Goal: Task Accomplishment & Management: Use online tool/utility

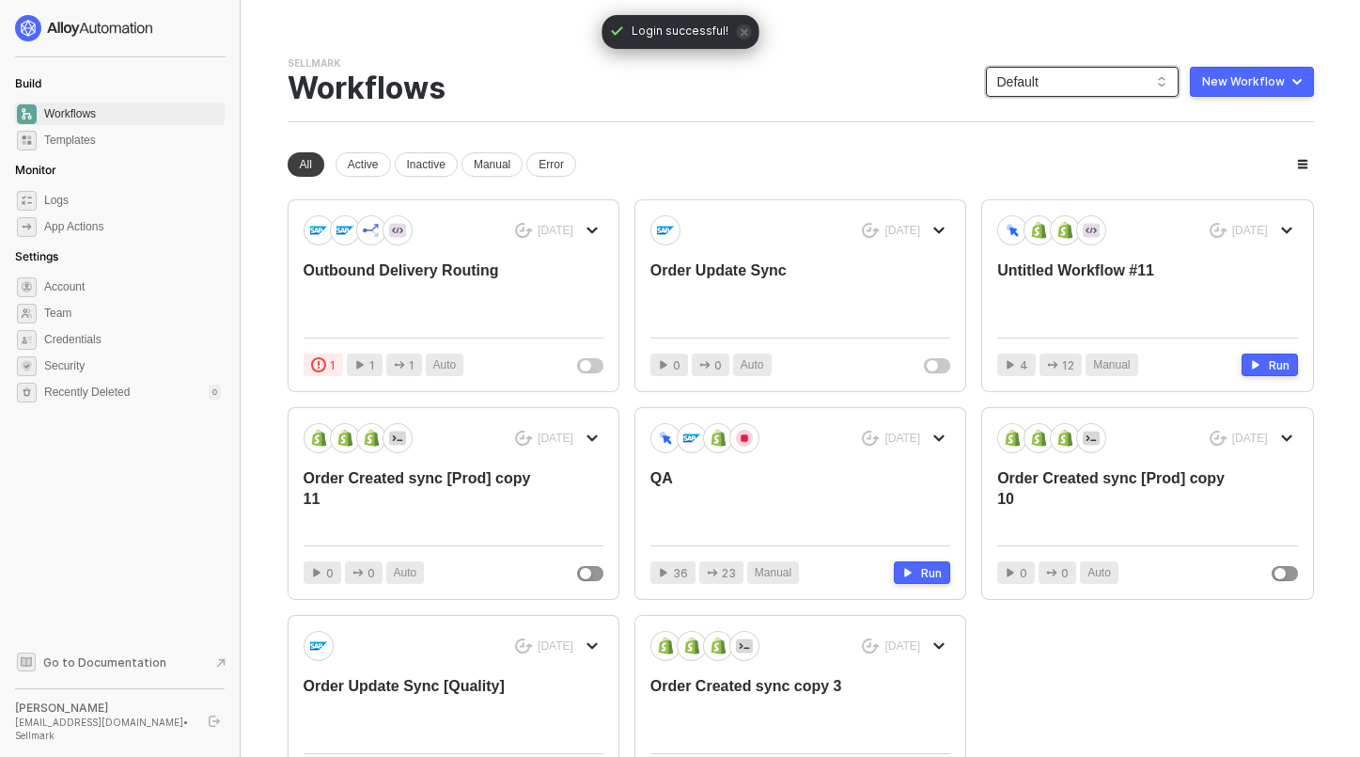
click at [1115, 84] on span "Default" at bounding box center [1083, 82] width 170 height 28
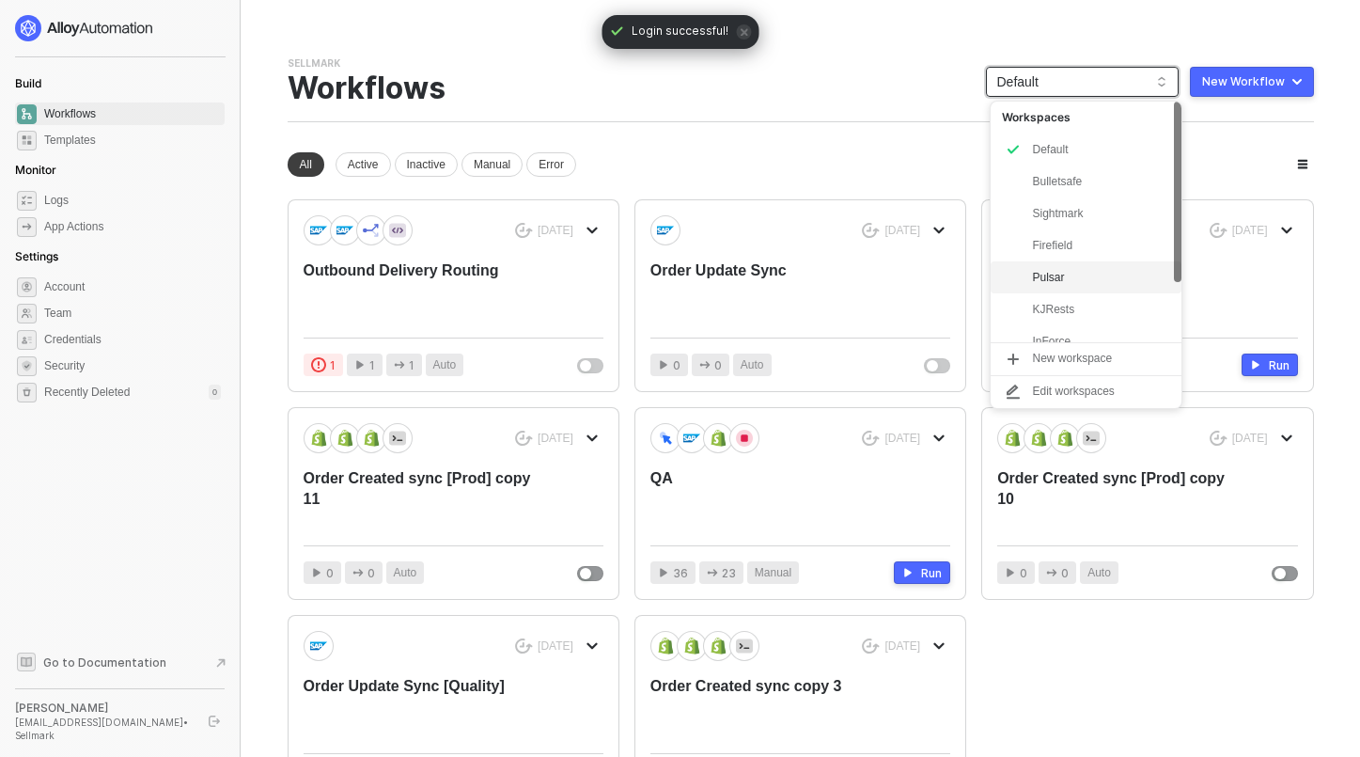
scroll to position [19, 0]
click at [1064, 293] on div "KJRests" at bounding box center [1101, 290] width 138 height 23
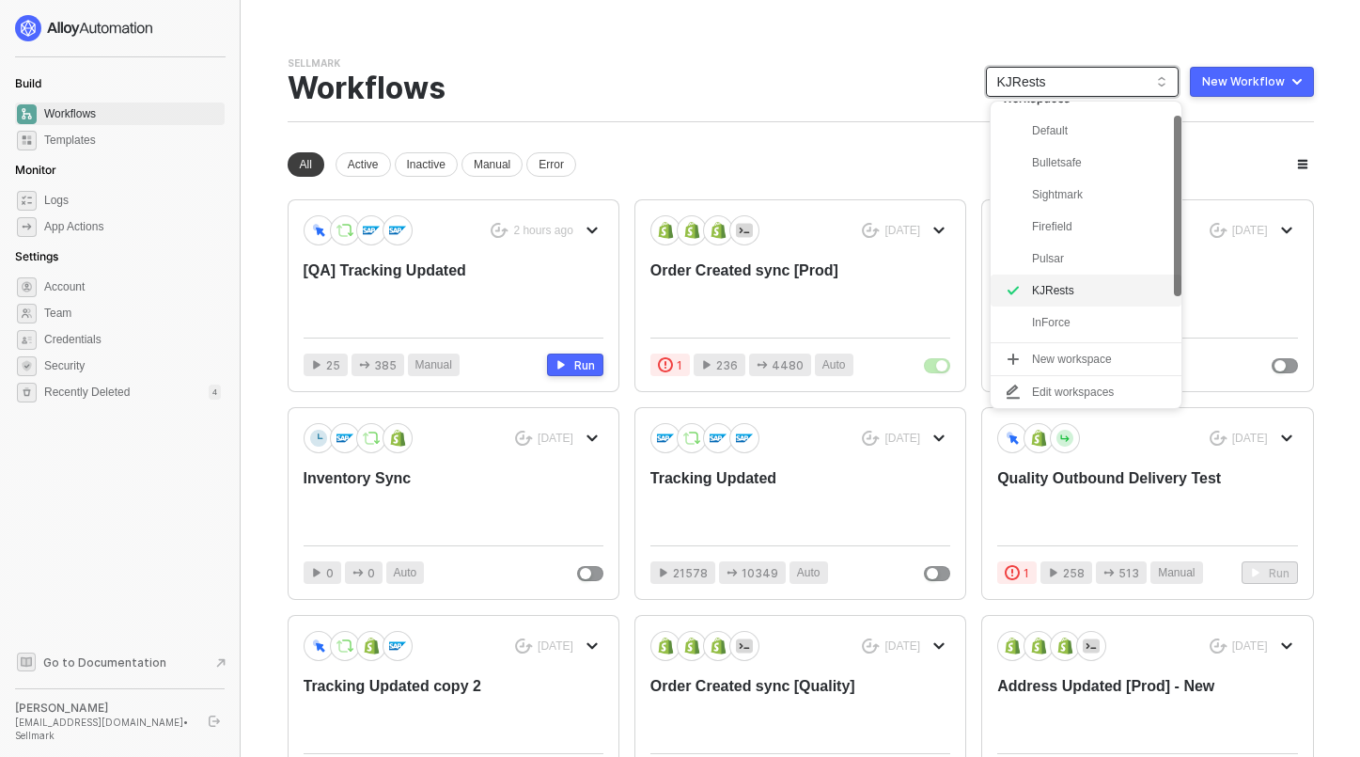
click at [1110, 71] on span "KJRests" at bounding box center [1083, 82] width 170 height 28
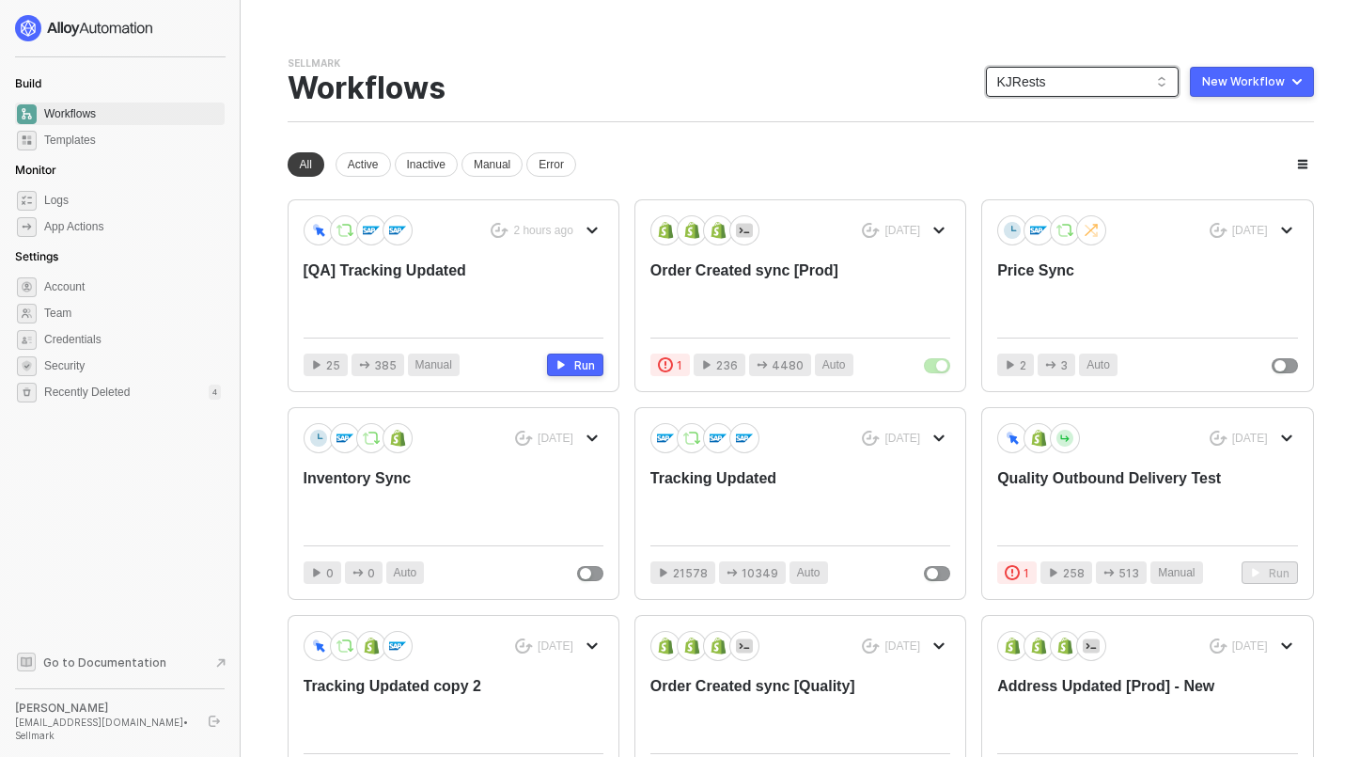
click at [781, 139] on div "Sellmark Team Settings → Workflows KJRests KJRests New Workflow New workspace N…" at bounding box center [801, 565] width 1027 height 1019
click at [1041, 74] on span "KJRests" at bounding box center [1083, 82] width 170 height 28
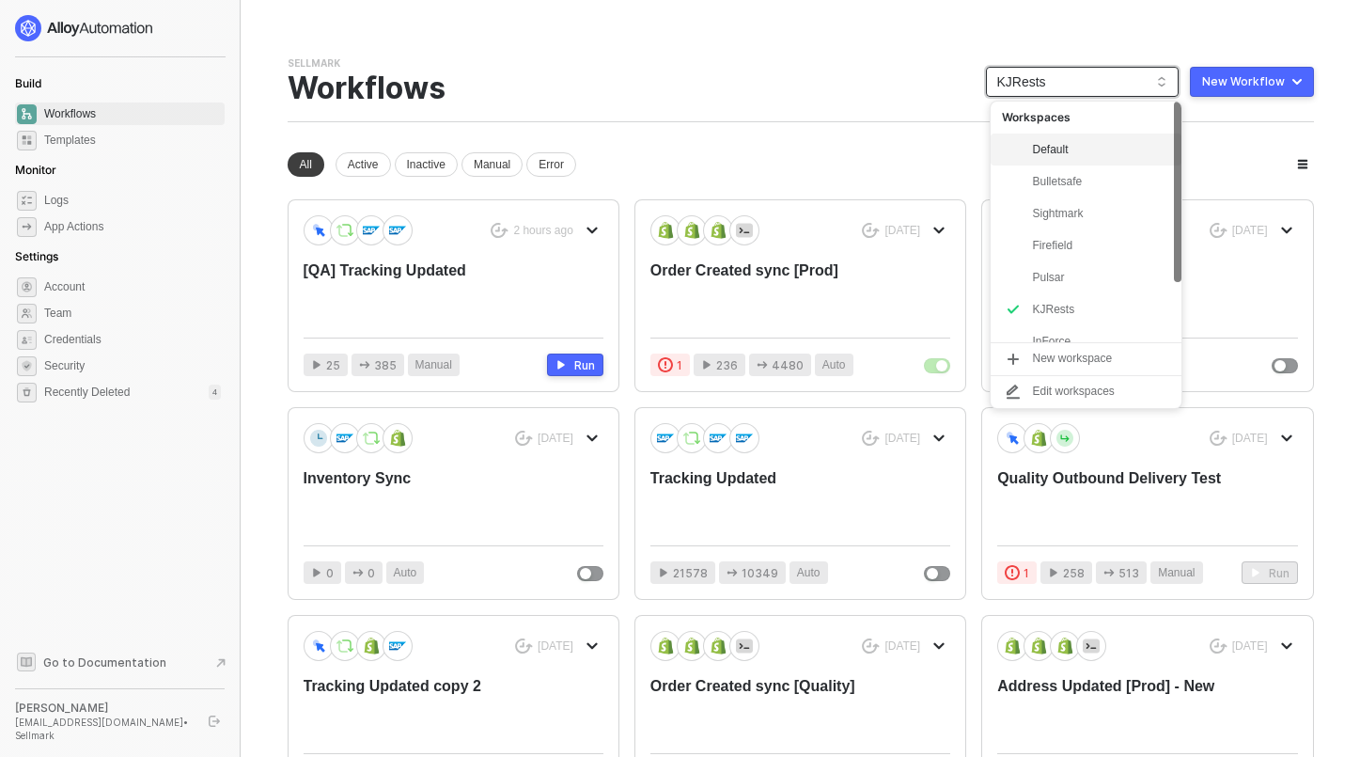
click at [1047, 149] on div "Default" at bounding box center [1101, 149] width 138 height 23
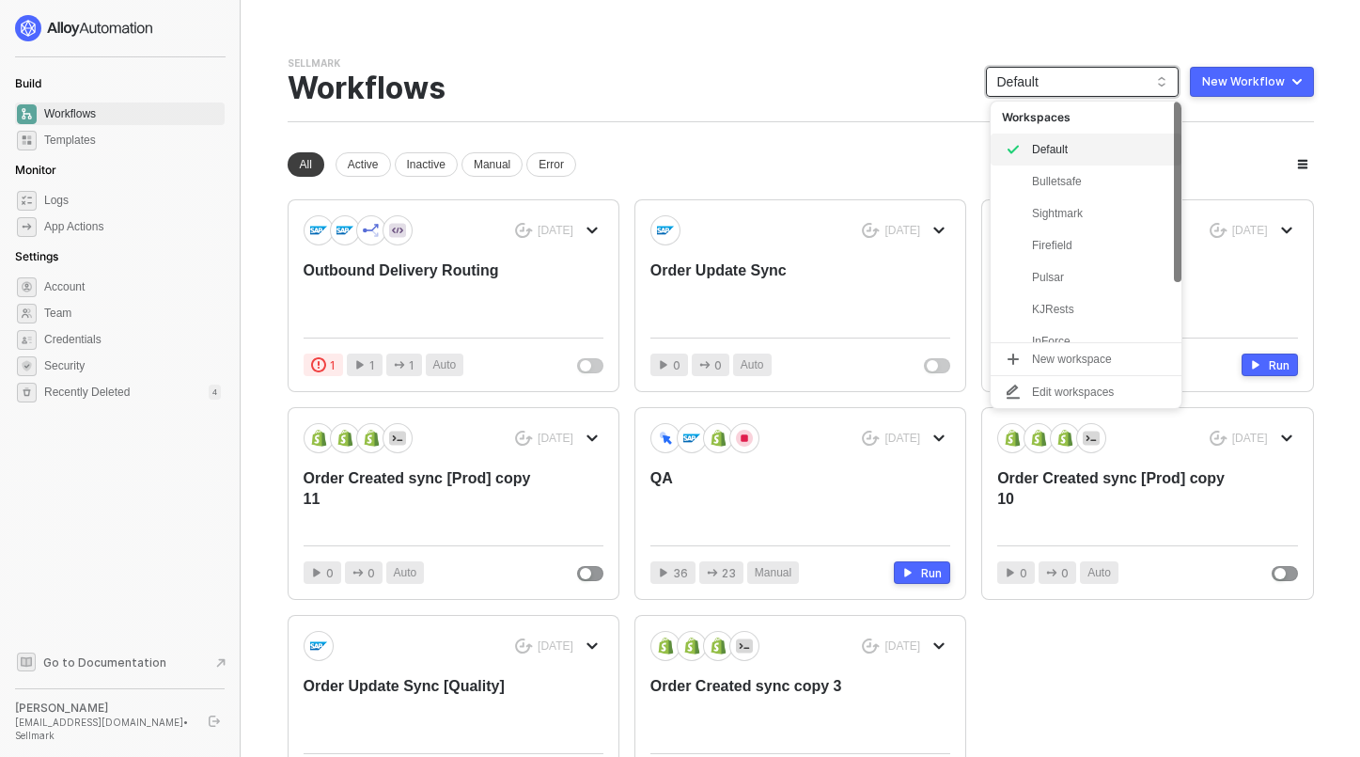
click at [1061, 86] on span "Default" at bounding box center [1083, 82] width 170 height 28
click at [1073, 179] on div "Bulletsafe" at bounding box center [1101, 181] width 138 height 23
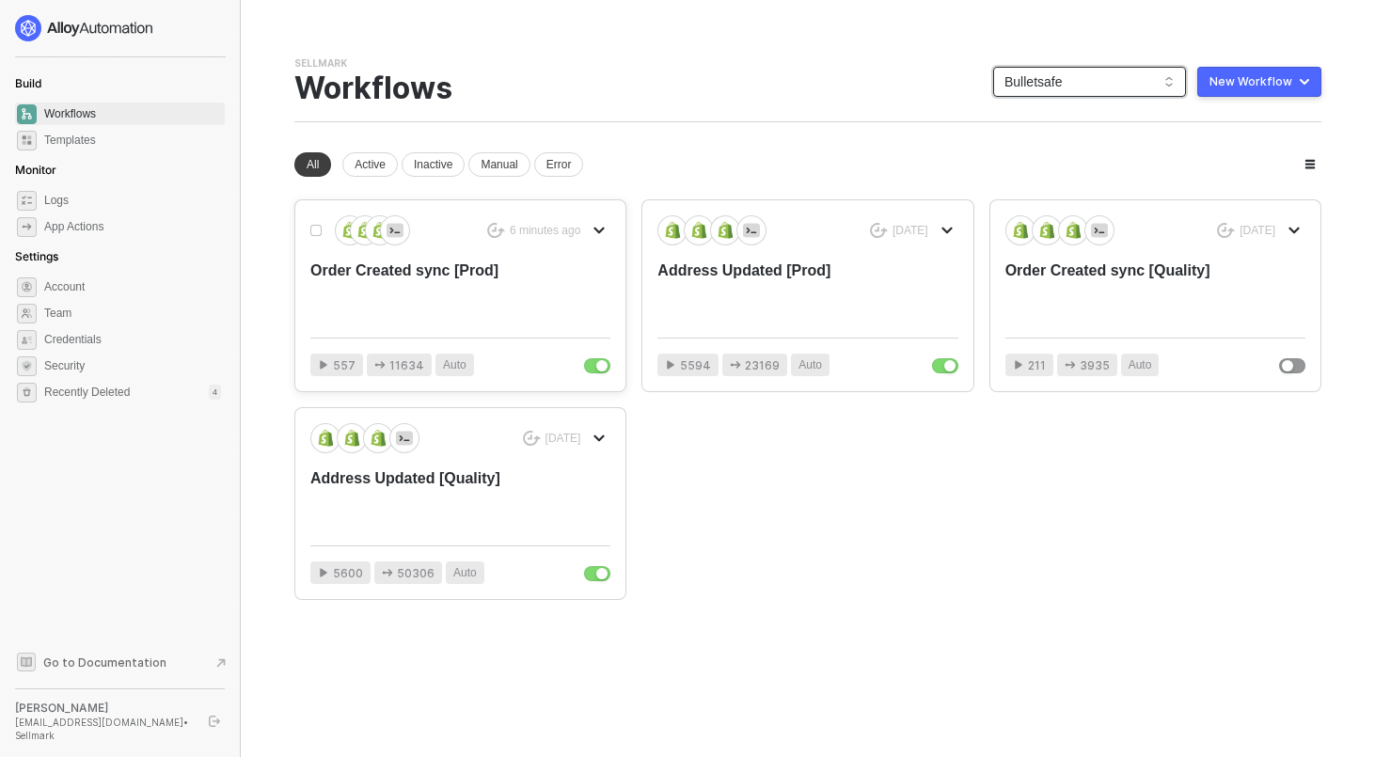
click at [440, 281] on div "Order Created sync [Prod]" at bounding box center [430, 291] width 240 height 62
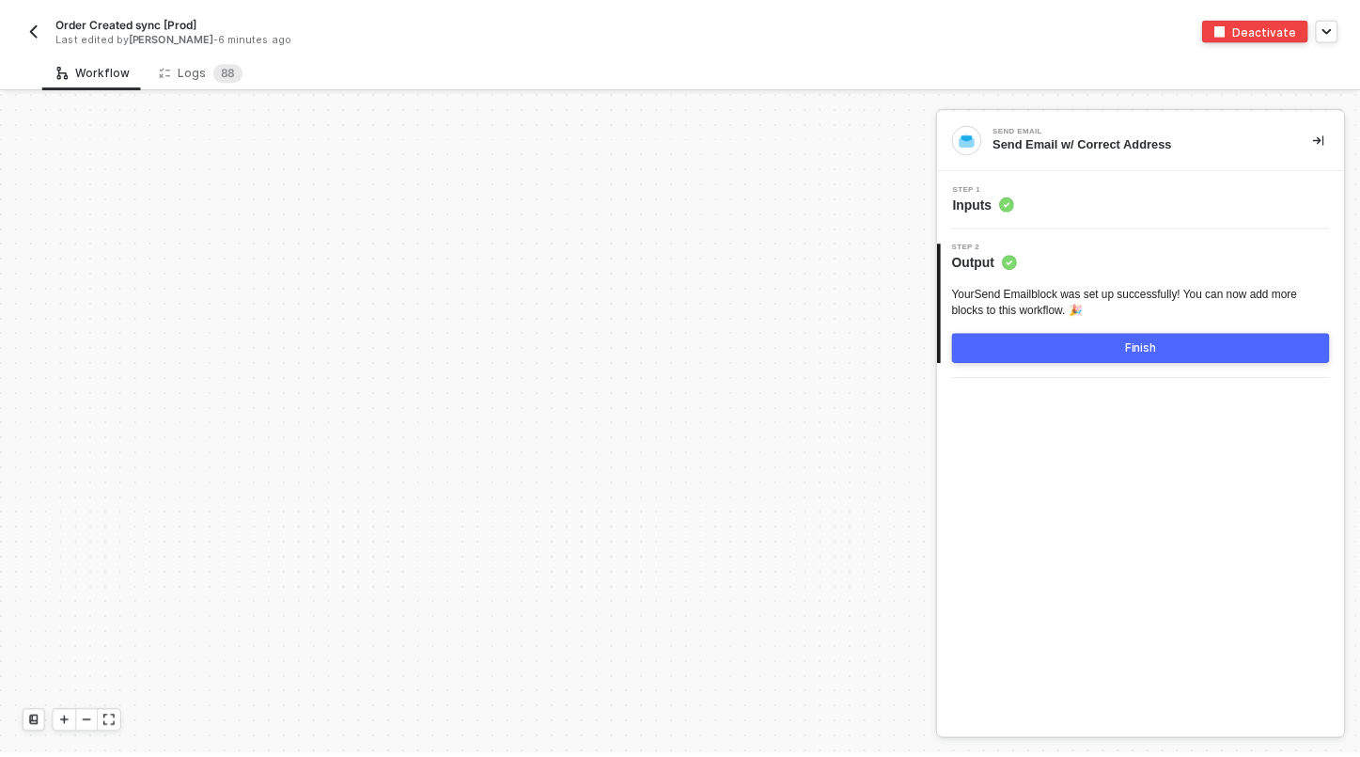
scroll to position [6320, 0]
click at [193, 68] on div "Logs 8 8" at bounding box center [203, 70] width 85 height 19
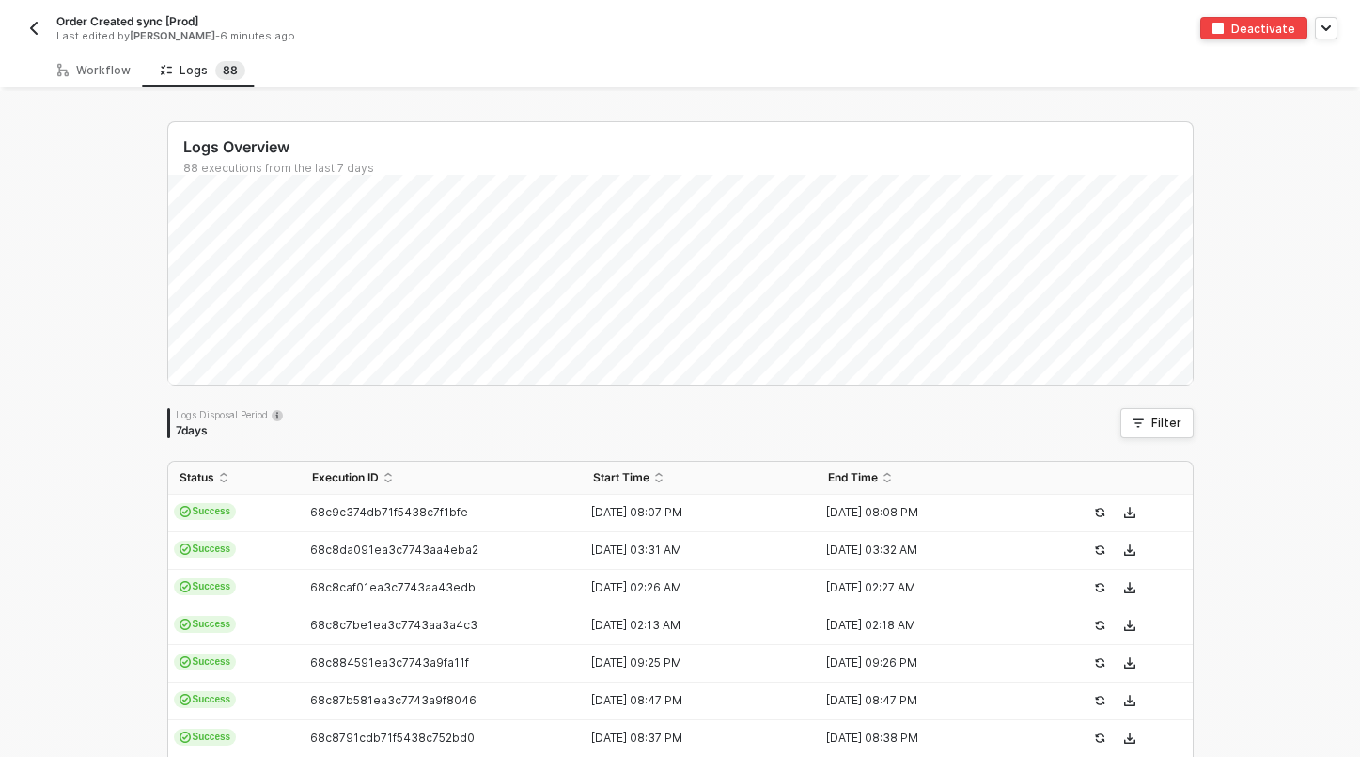
click at [24, 17] on button "button" at bounding box center [34, 28] width 23 height 23
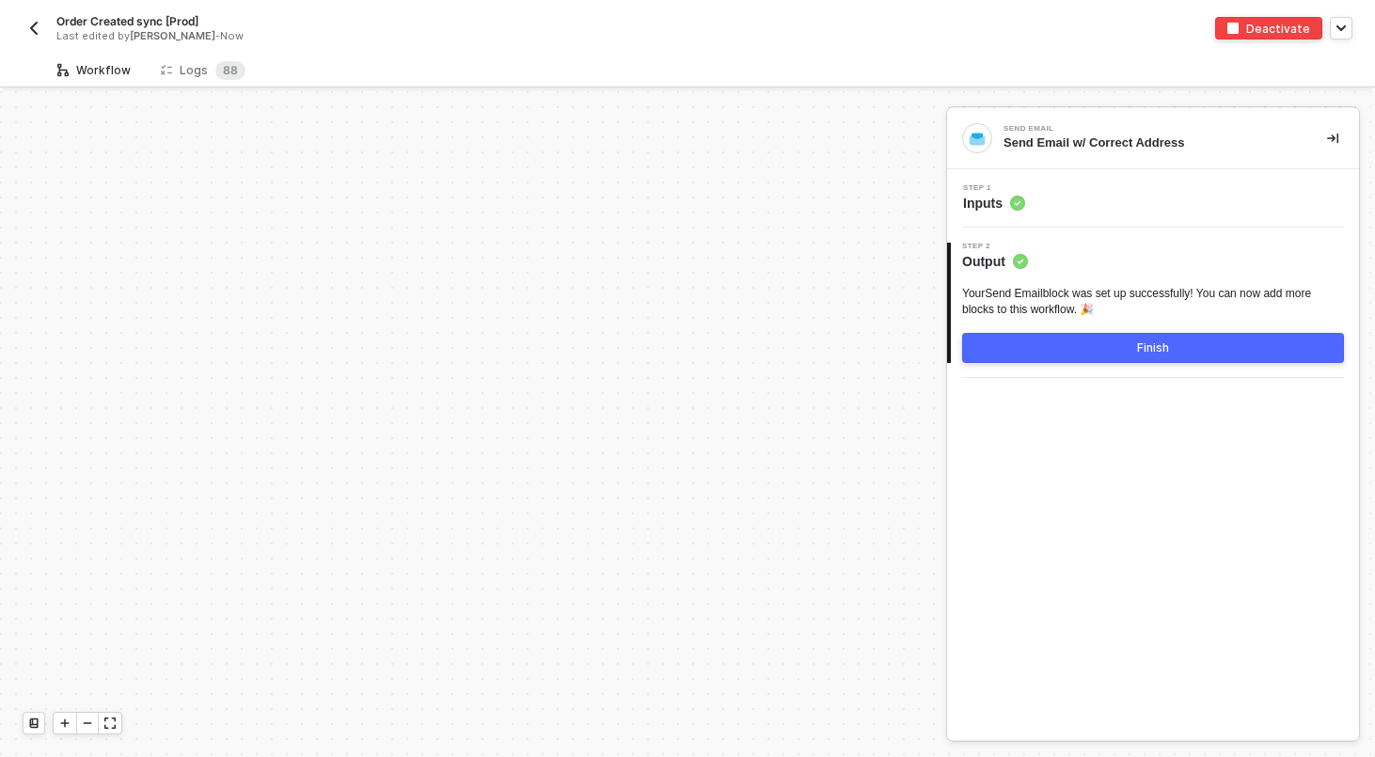
scroll to position [6320, 0]
click at [1348, 29] on button "button" at bounding box center [1340, 28] width 23 height 23
click at [194, 78] on div "Logs 8 8" at bounding box center [203, 70] width 85 height 19
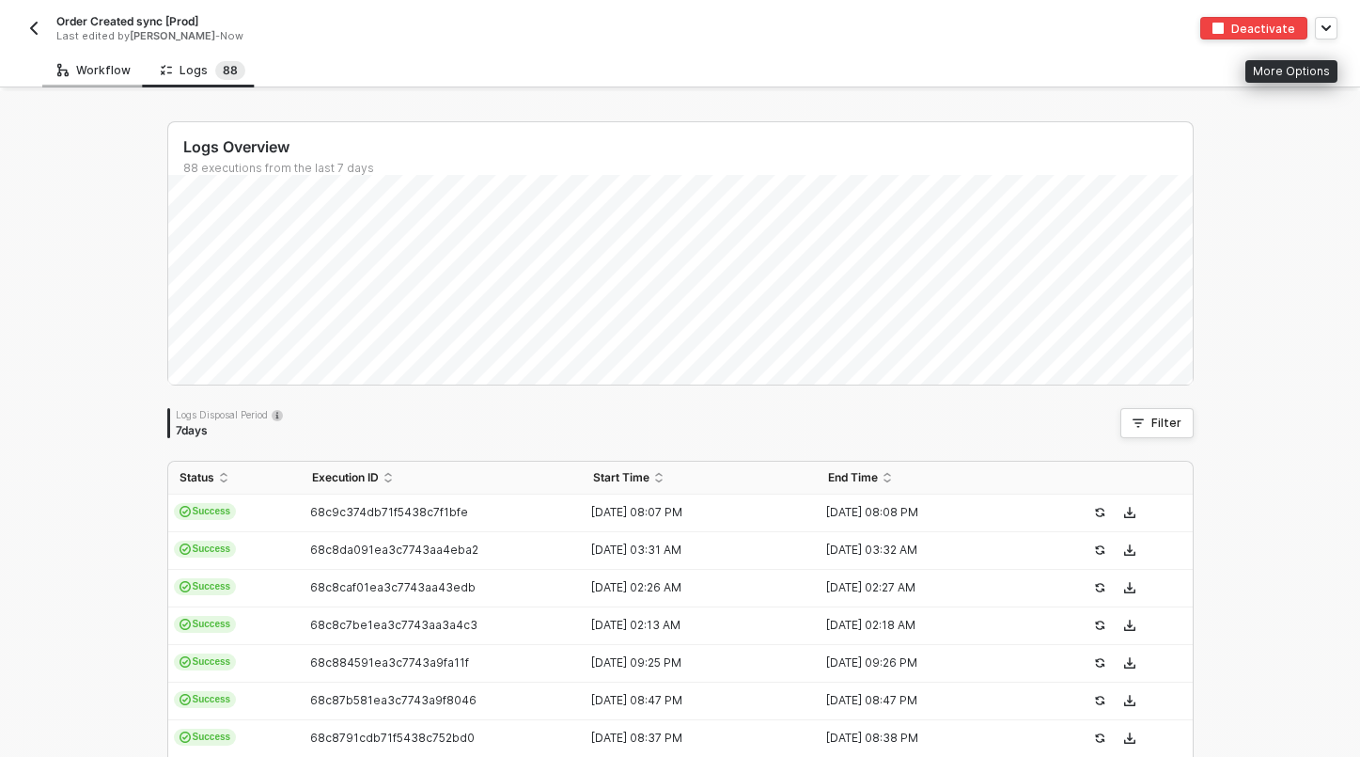
click at [87, 79] on div "Workflow" at bounding box center [93, 70] width 103 height 35
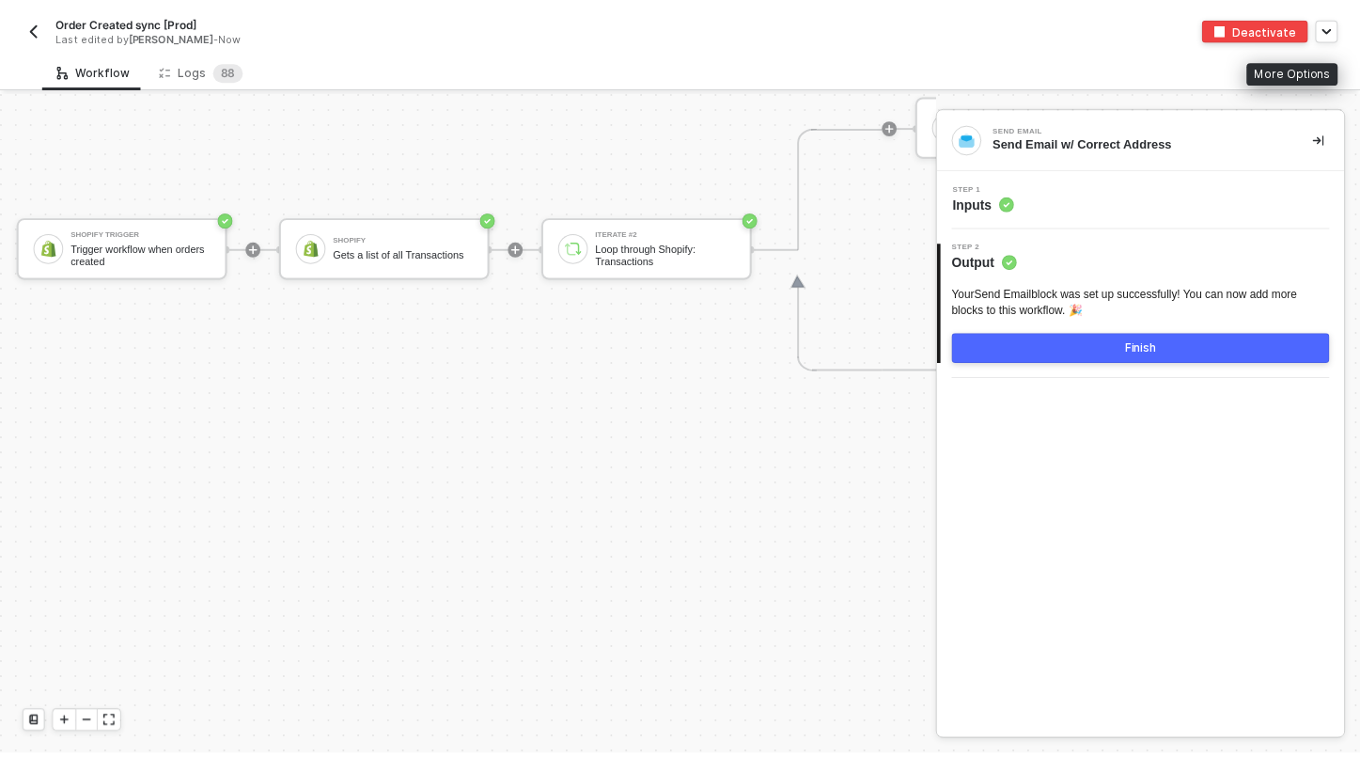
scroll to position [7712, 6]
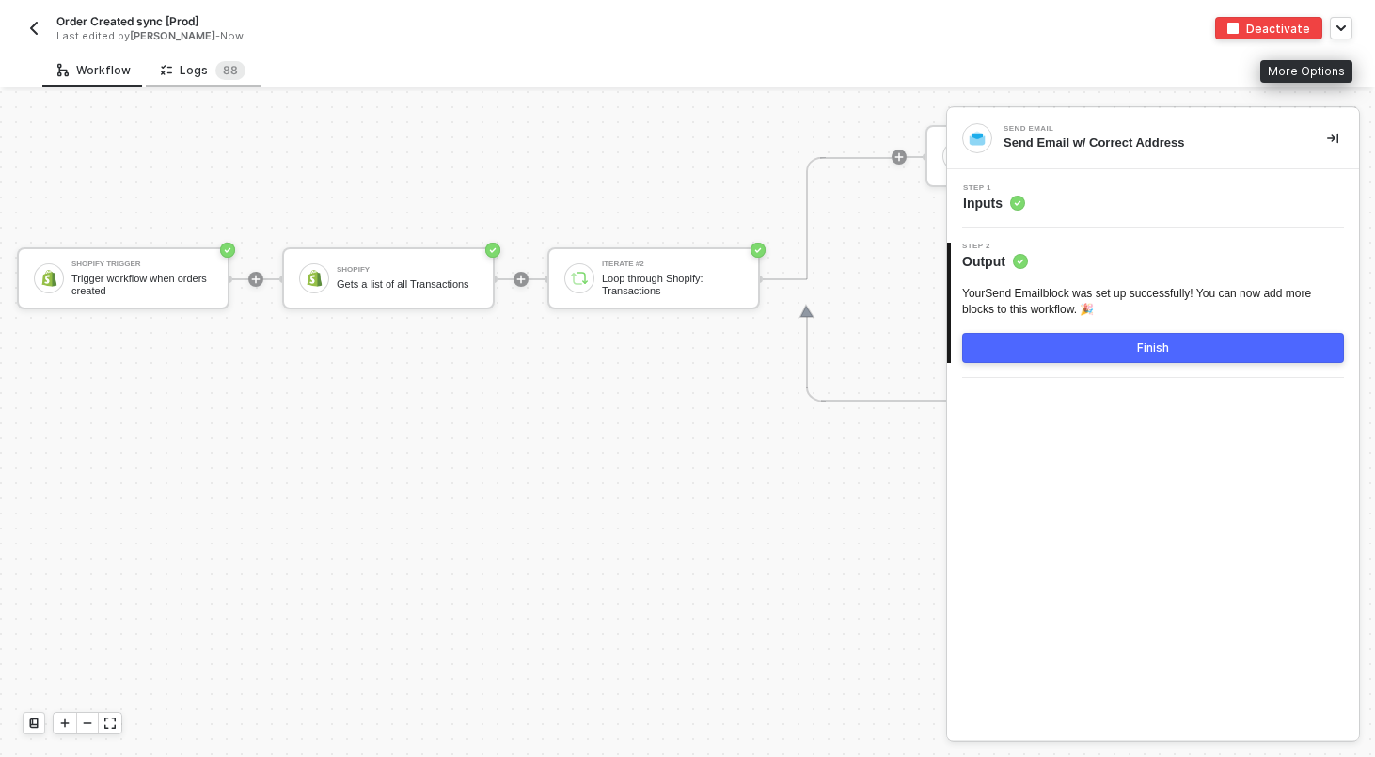
click at [213, 79] on div "Logs 8 8" at bounding box center [203, 70] width 115 height 35
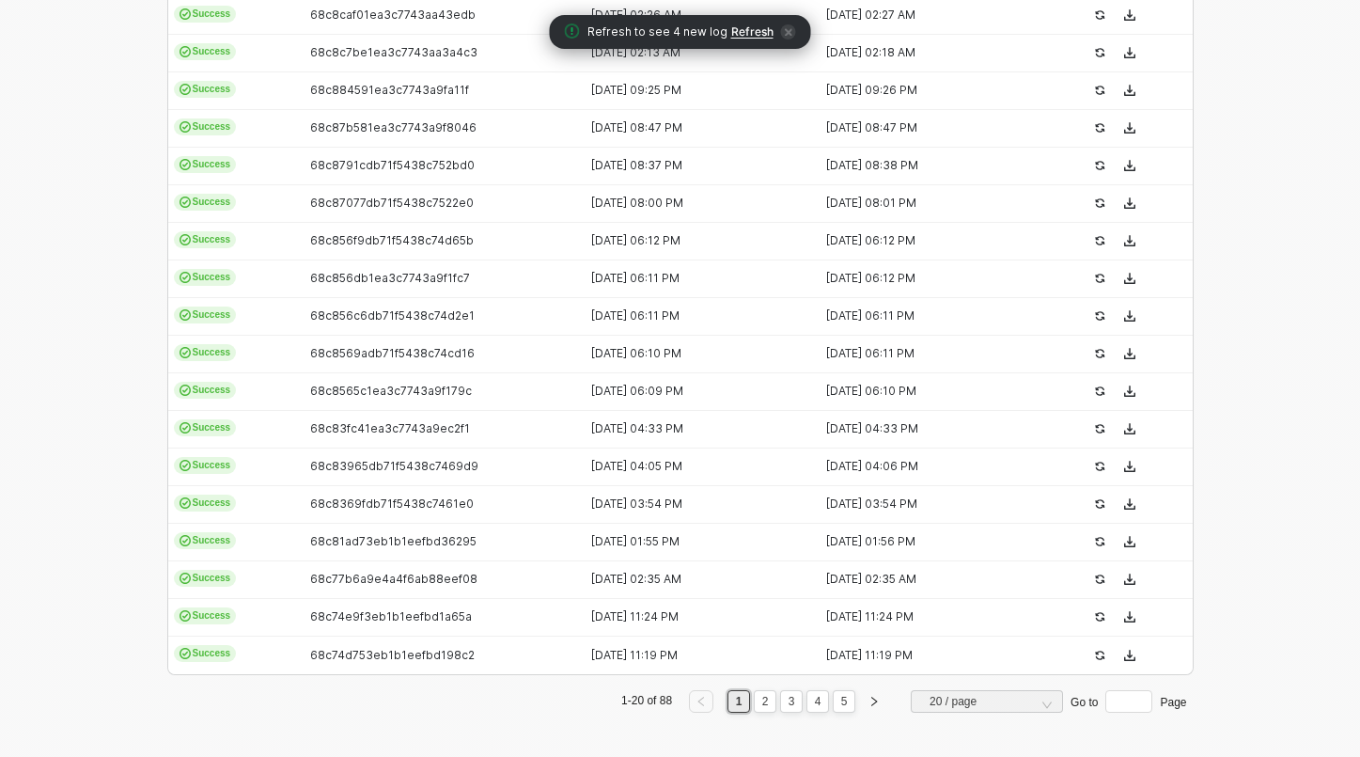
scroll to position [0, 0]
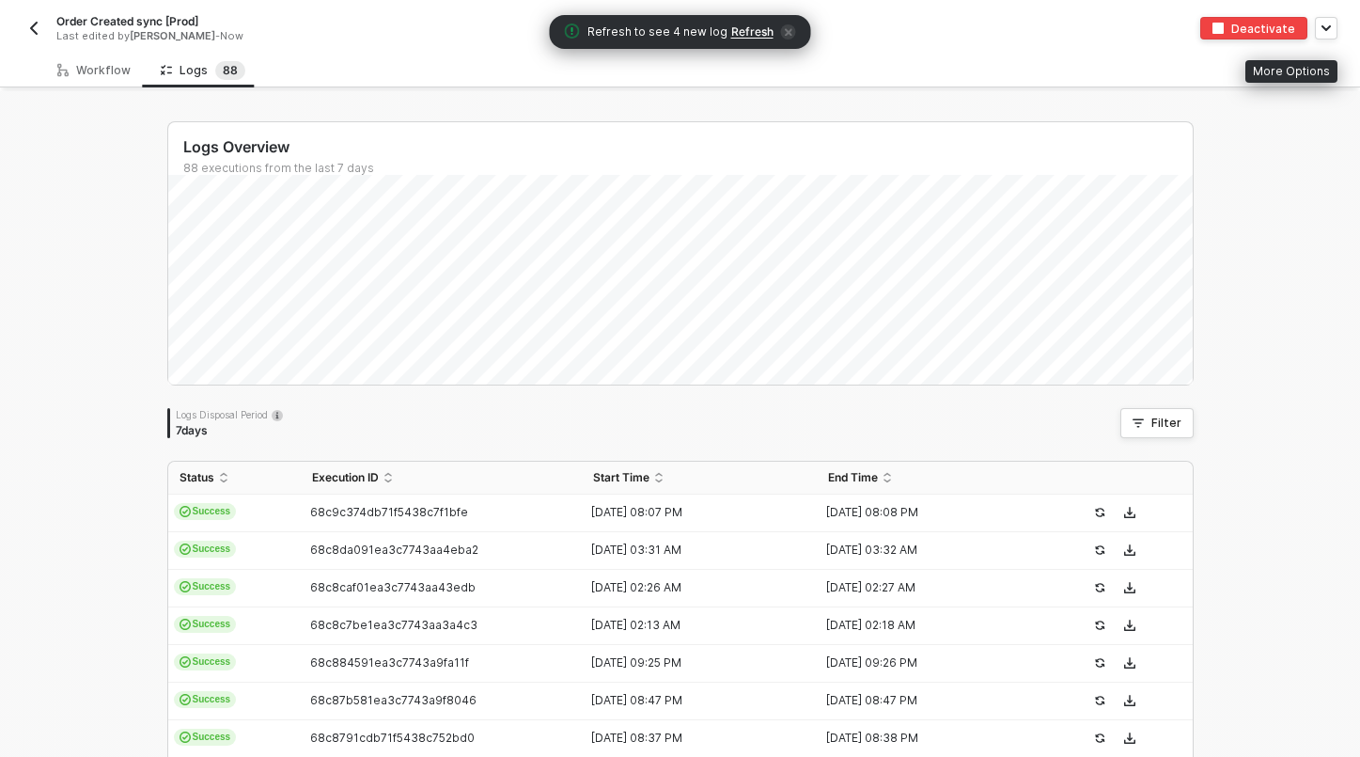
click at [31, 35] on img "button" at bounding box center [33, 28] width 15 height 15
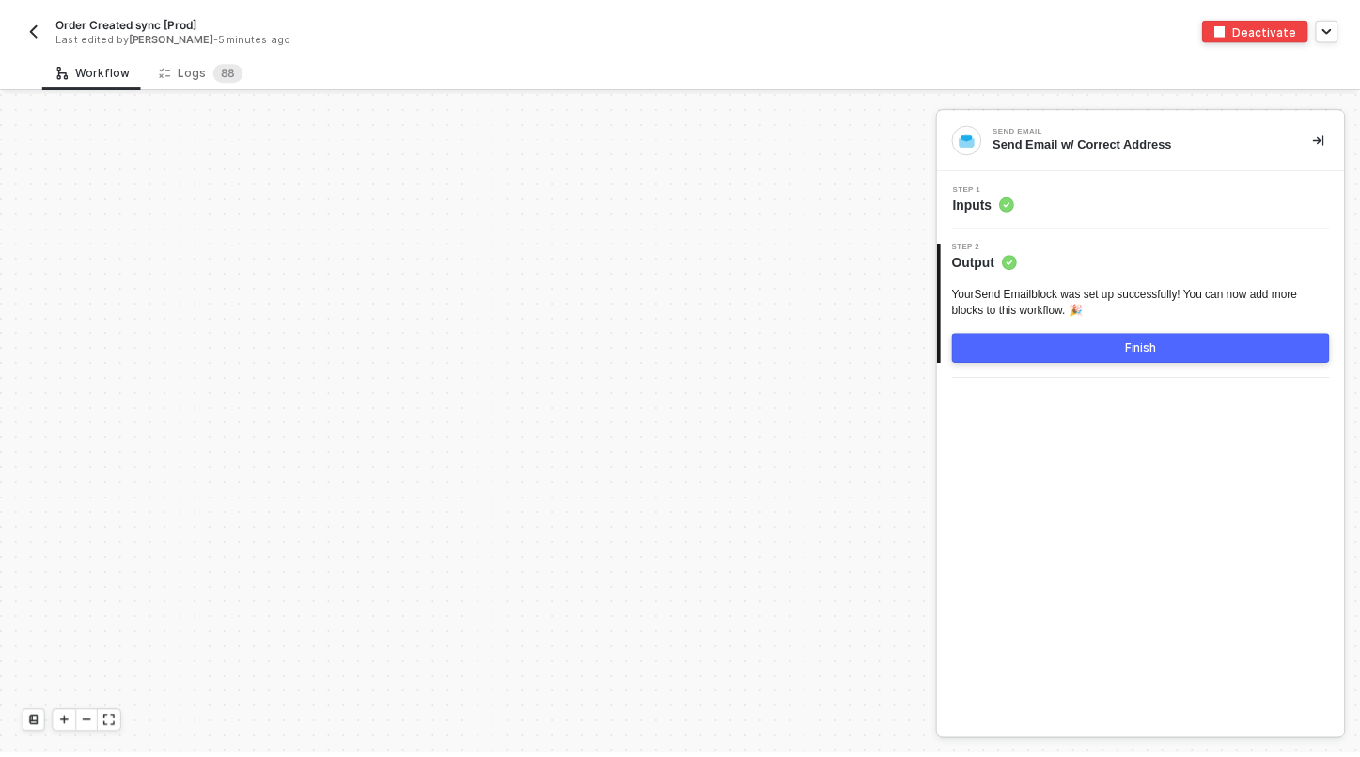
scroll to position [6320, 0]
click at [202, 65] on div "Logs 8 8" at bounding box center [203, 70] width 85 height 19
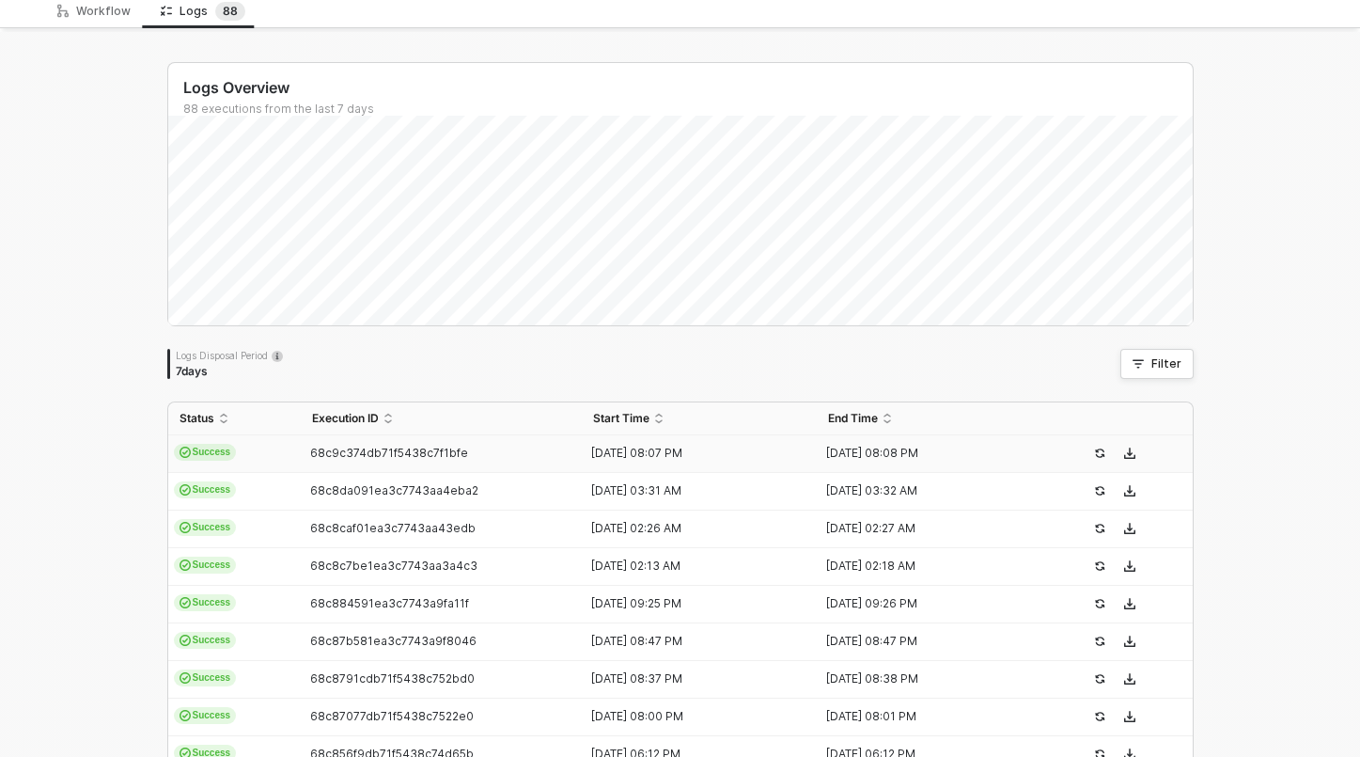
scroll to position [65, 0]
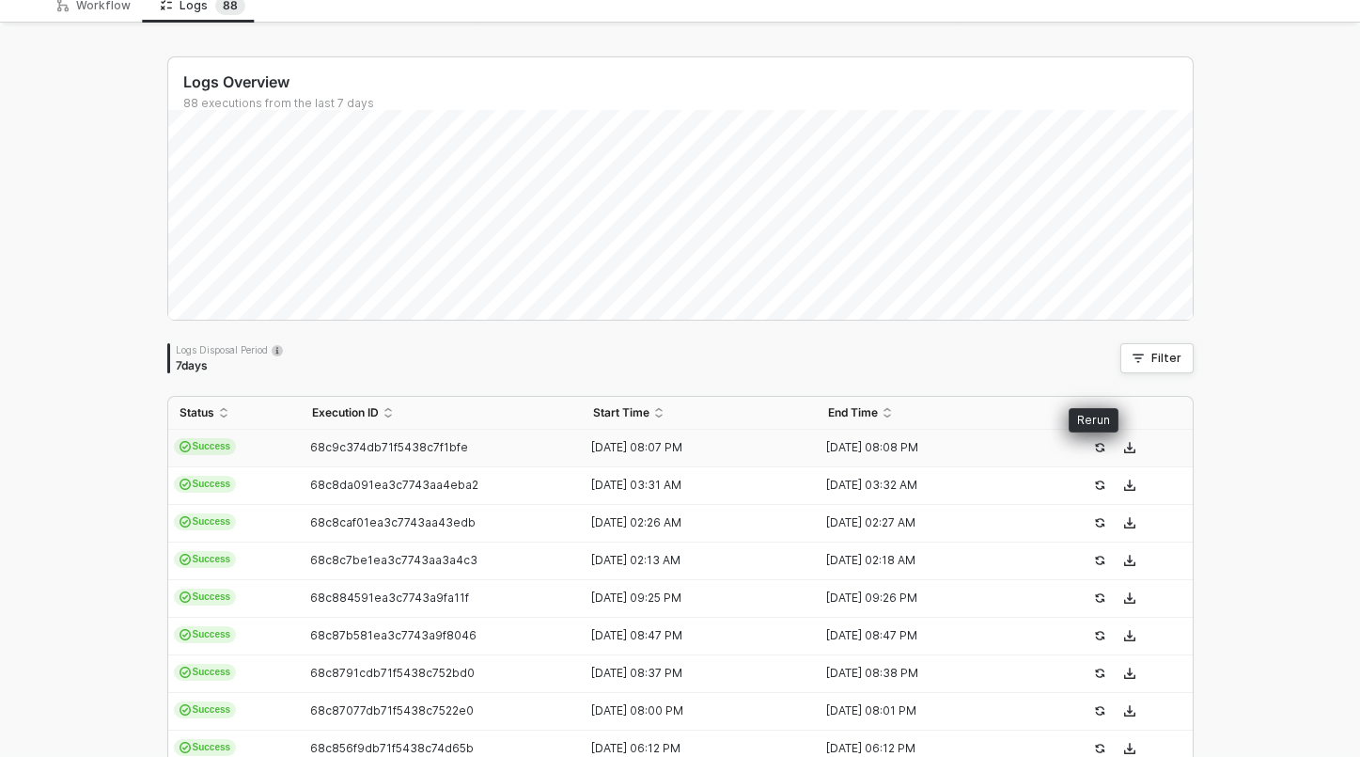
click at [1095, 444] on icon "icon-success-page" at bounding box center [1099, 447] width 9 height 9
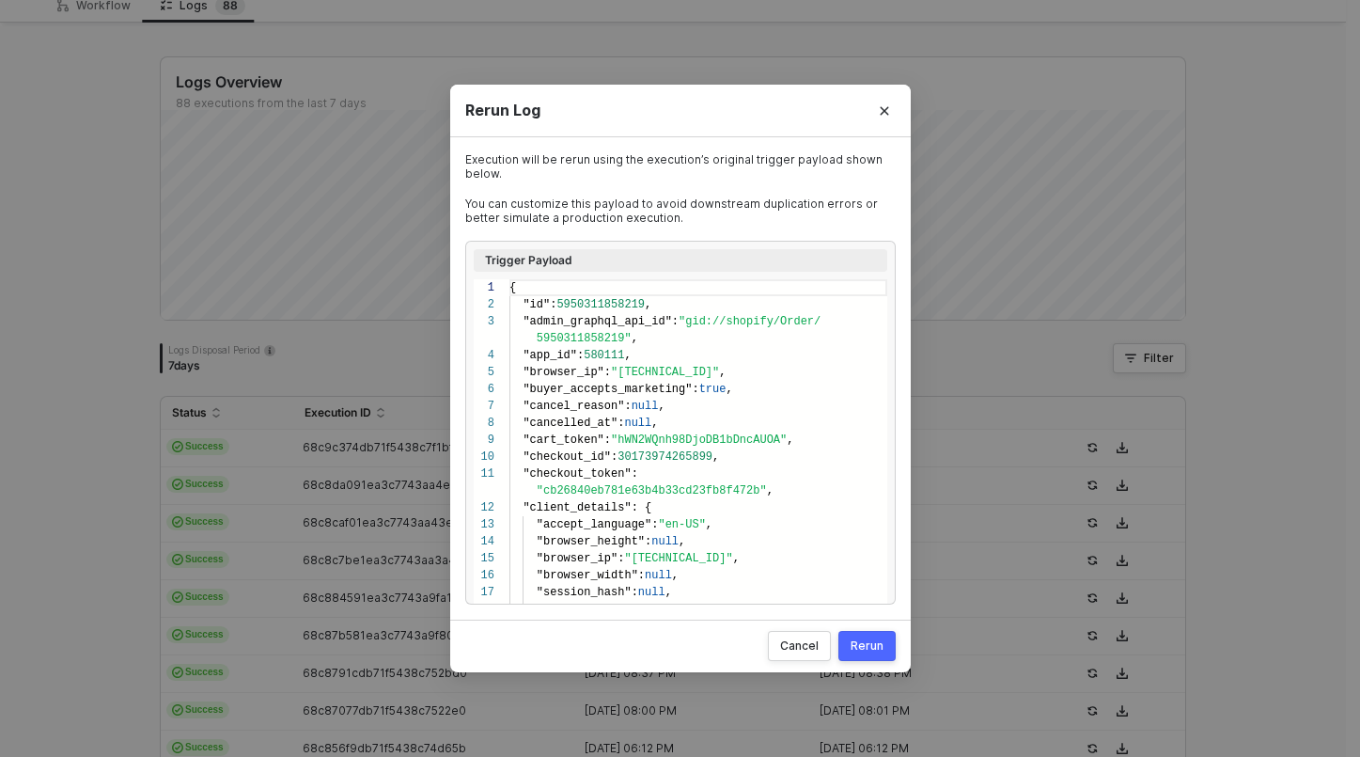
scroll to position [152, 0]
click at [862, 650] on div "Rerun" at bounding box center [867, 645] width 33 height 15
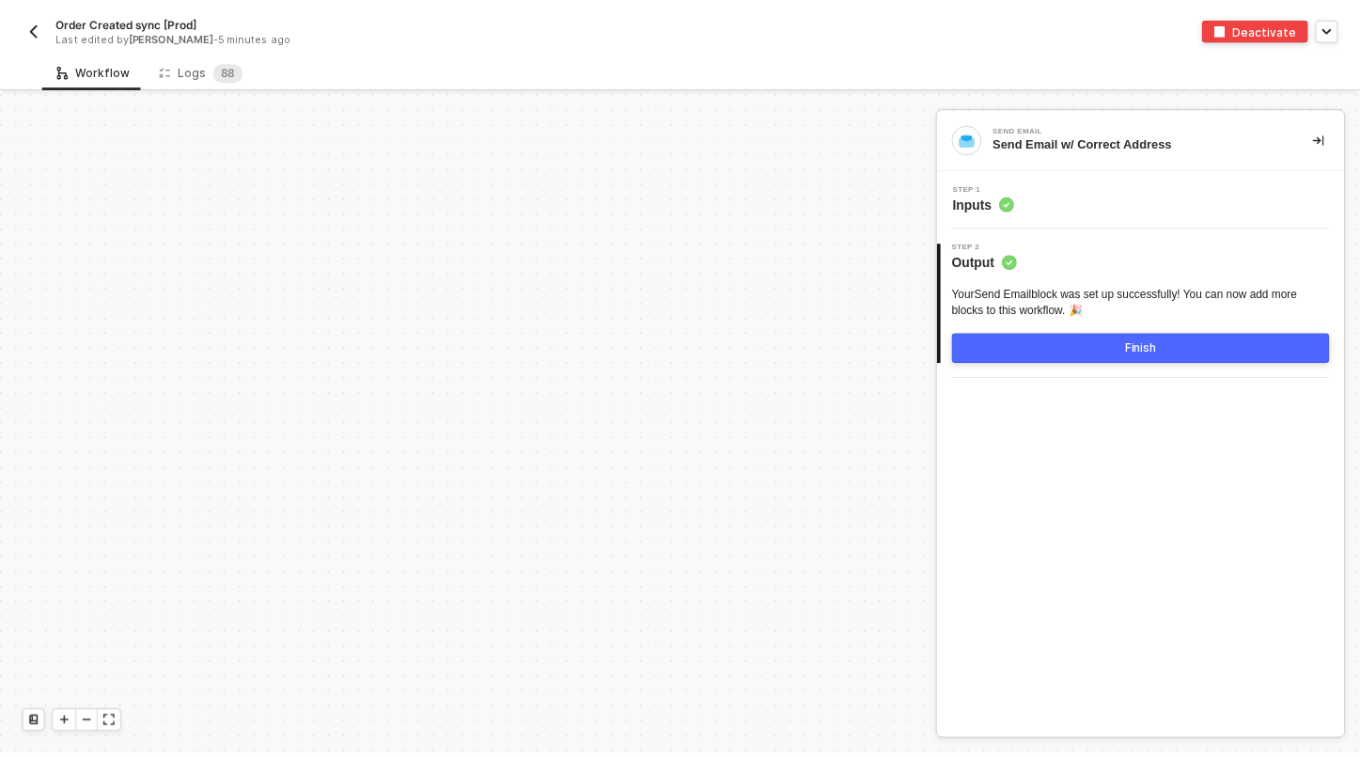
scroll to position [6320, 0]
click at [198, 75] on div "Logs 8 8" at bounding box center [203, 70] width 85 height 19
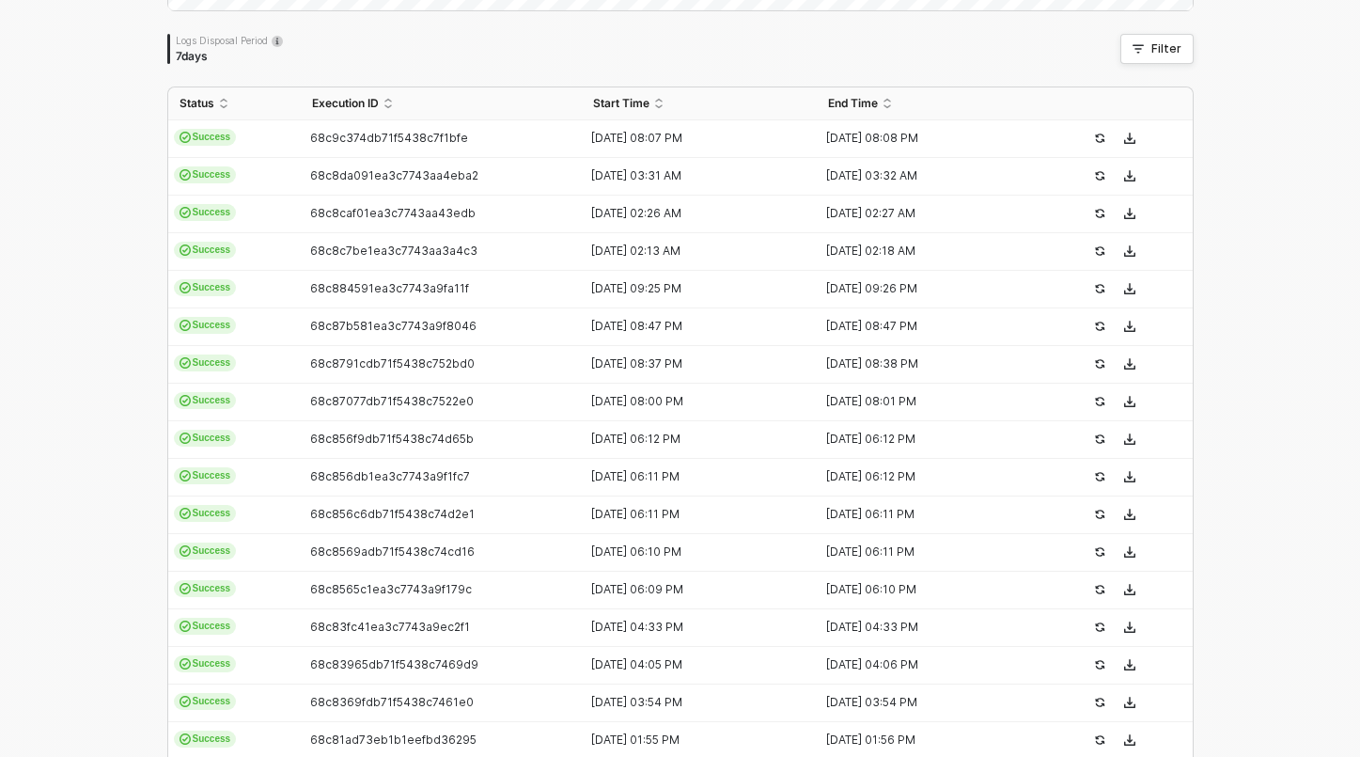
scroll to position [262, 0]
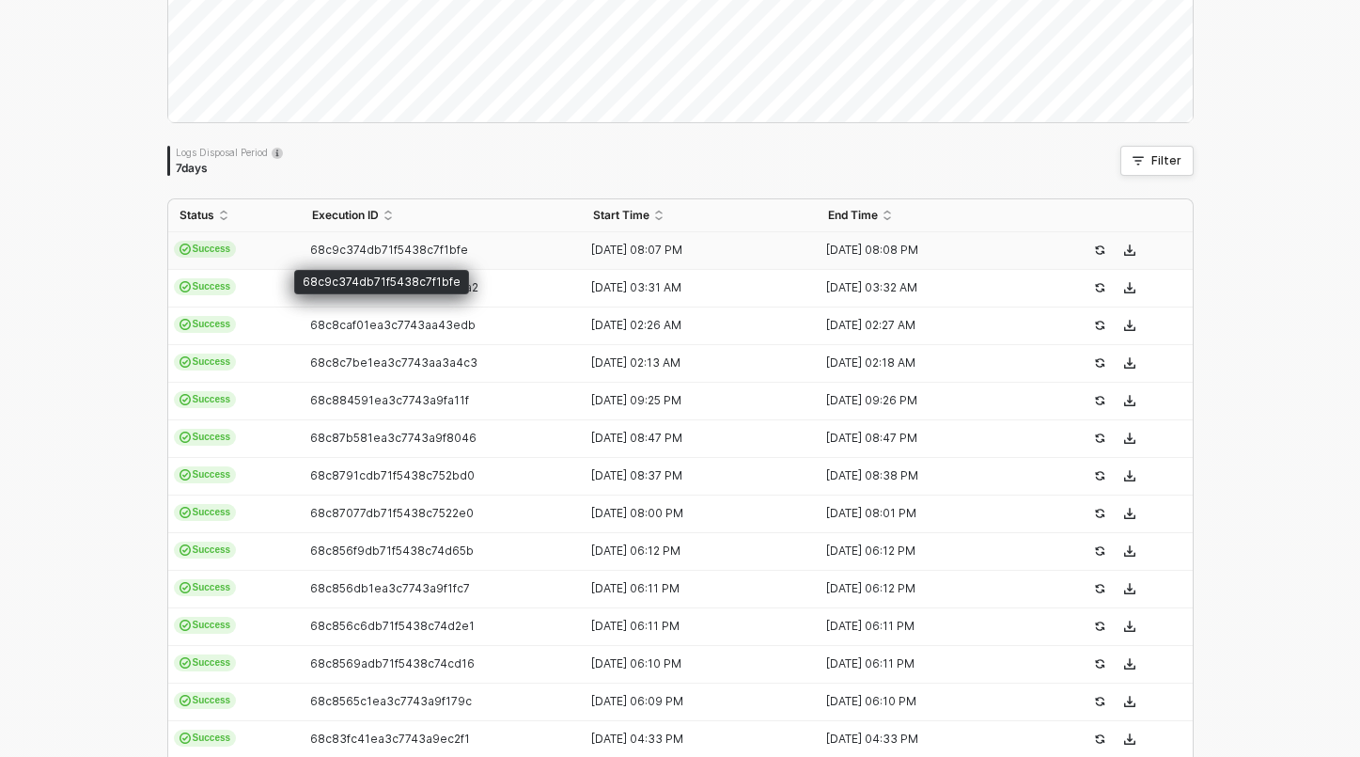
click at [310, 250] on span "68c9c374db71f5438c7f1bfe" at bounding box center [389, 250] width 158 height 14
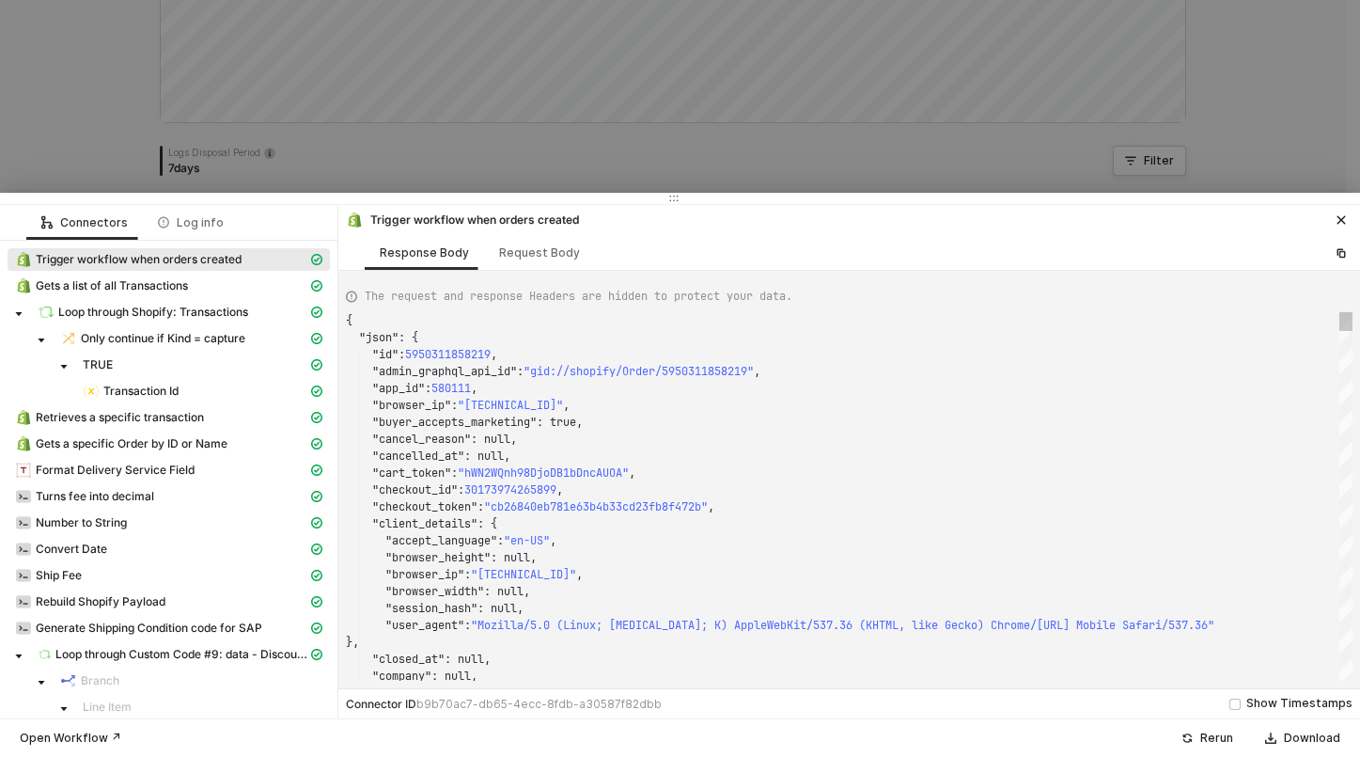
scroll to position [169, 0]
click at [560, 251] on div "Request Body" at bounding box center [539, 252] width 81 height 15
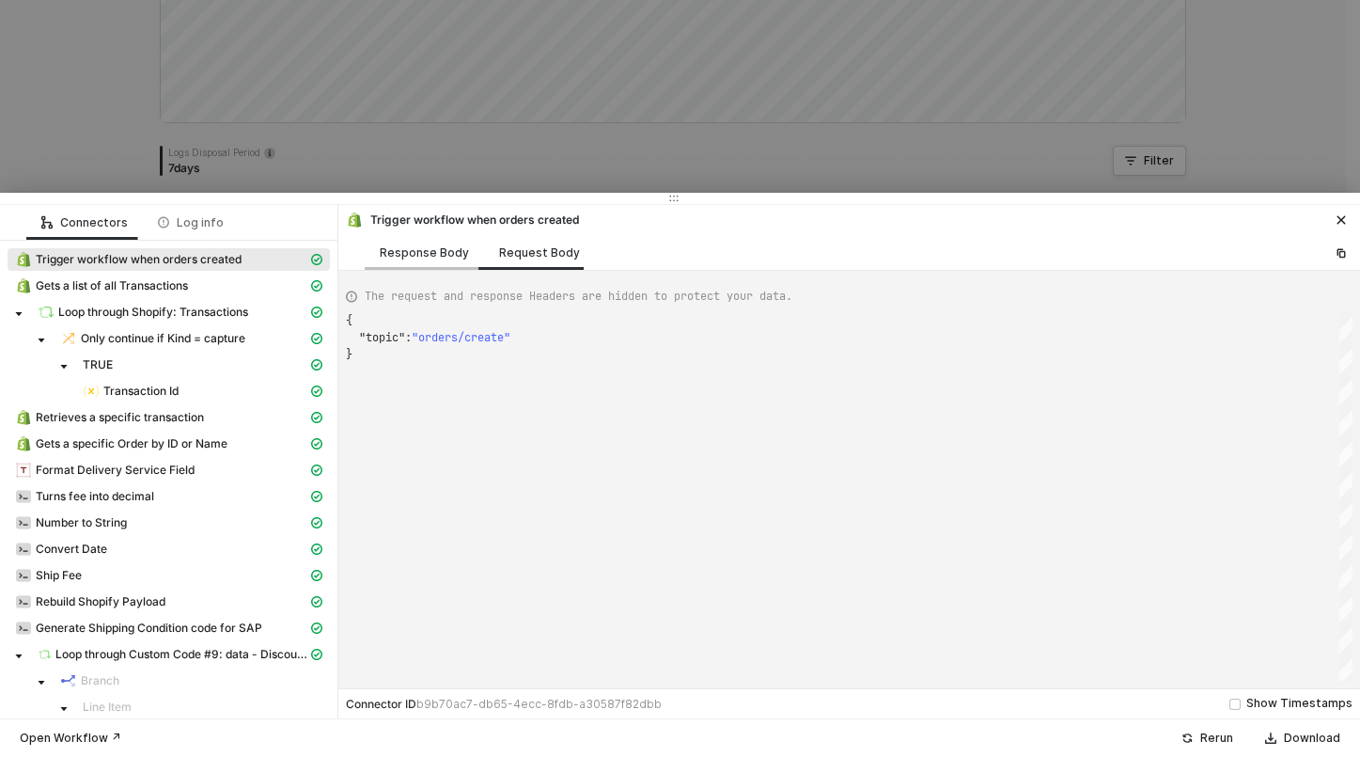
click at [417, 260] on div "Response Body" at bounding box center [424, 252] width 119 height 35
type textarea "{ "json": { "id": 5950311858219, "admin_graphql_api_id": "gid://shopify/Order/5…"
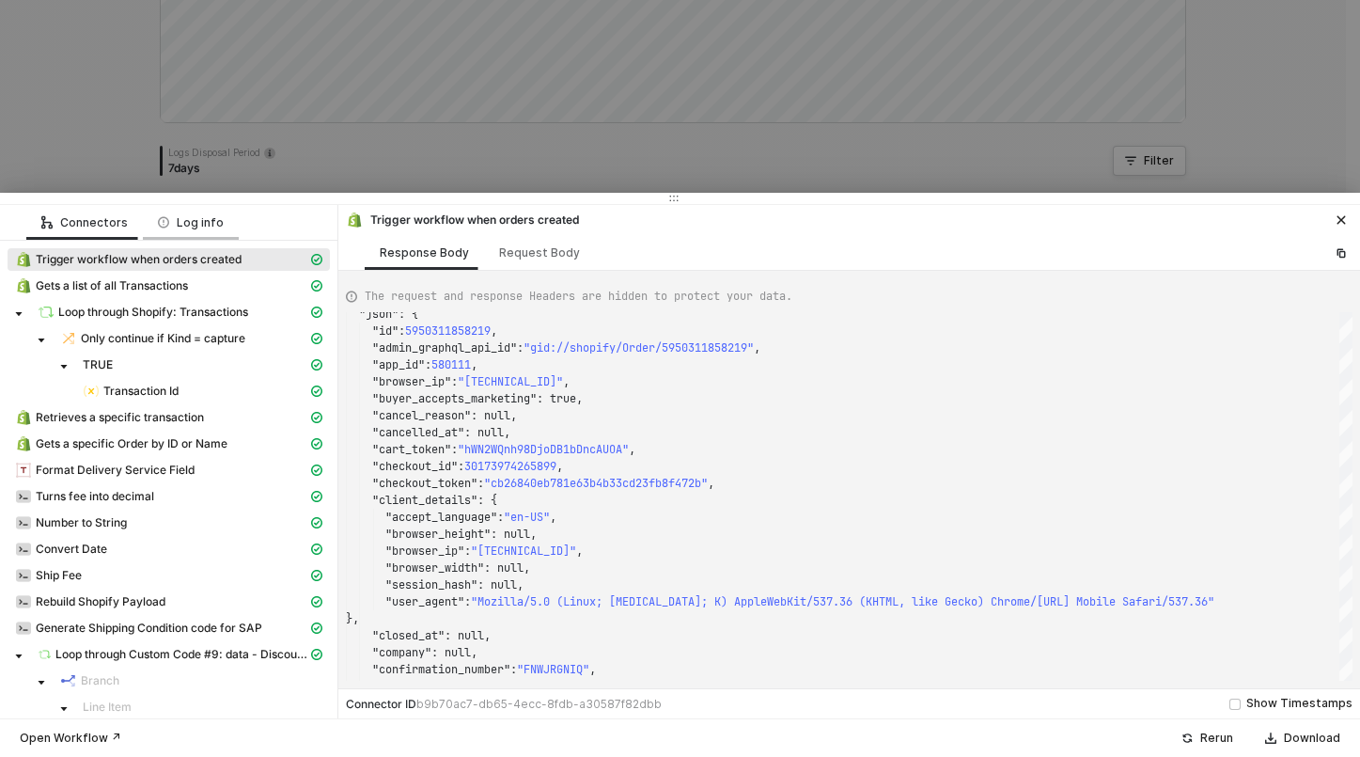
click at [207, 228] on div "Log info" at bounding box center [191, 222] width 66 height 15
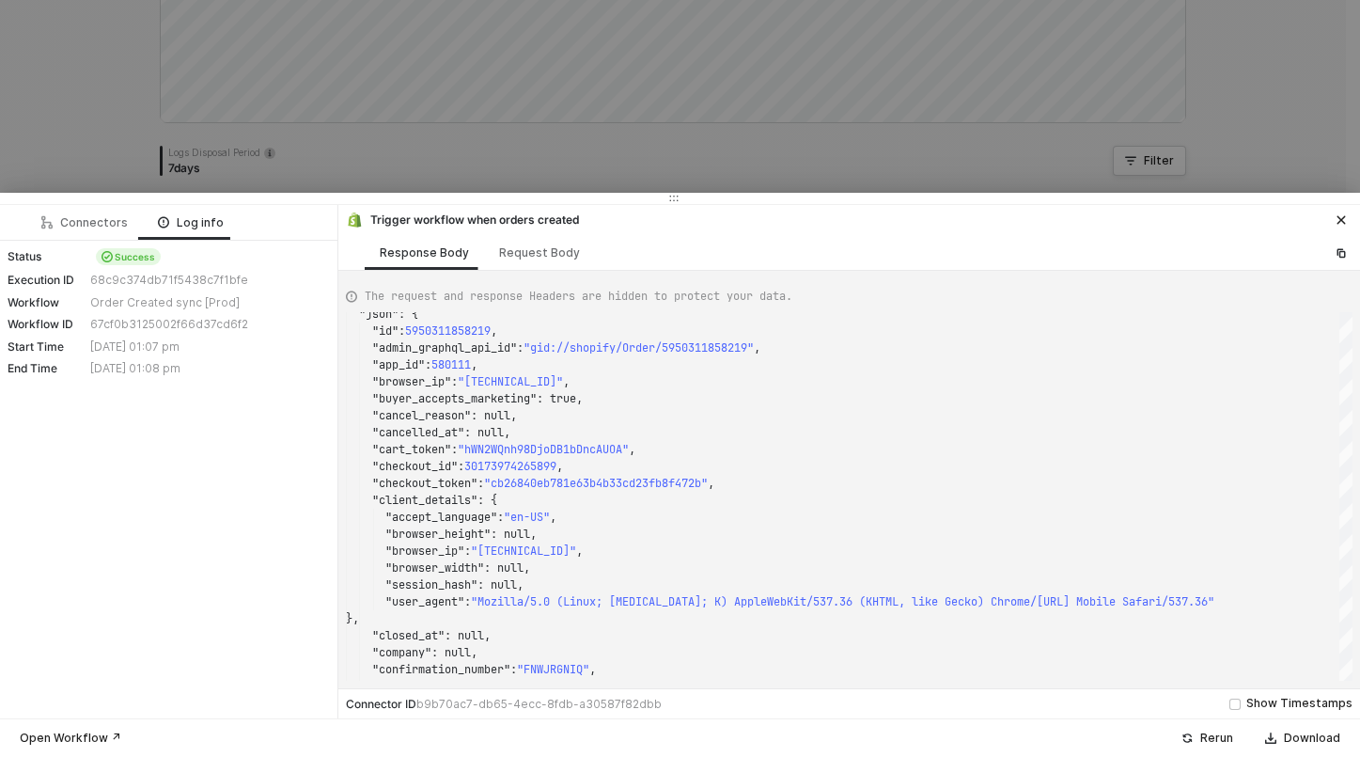
click at [555, 124] on div at bounding box center [680, 378] width 1360 height 757
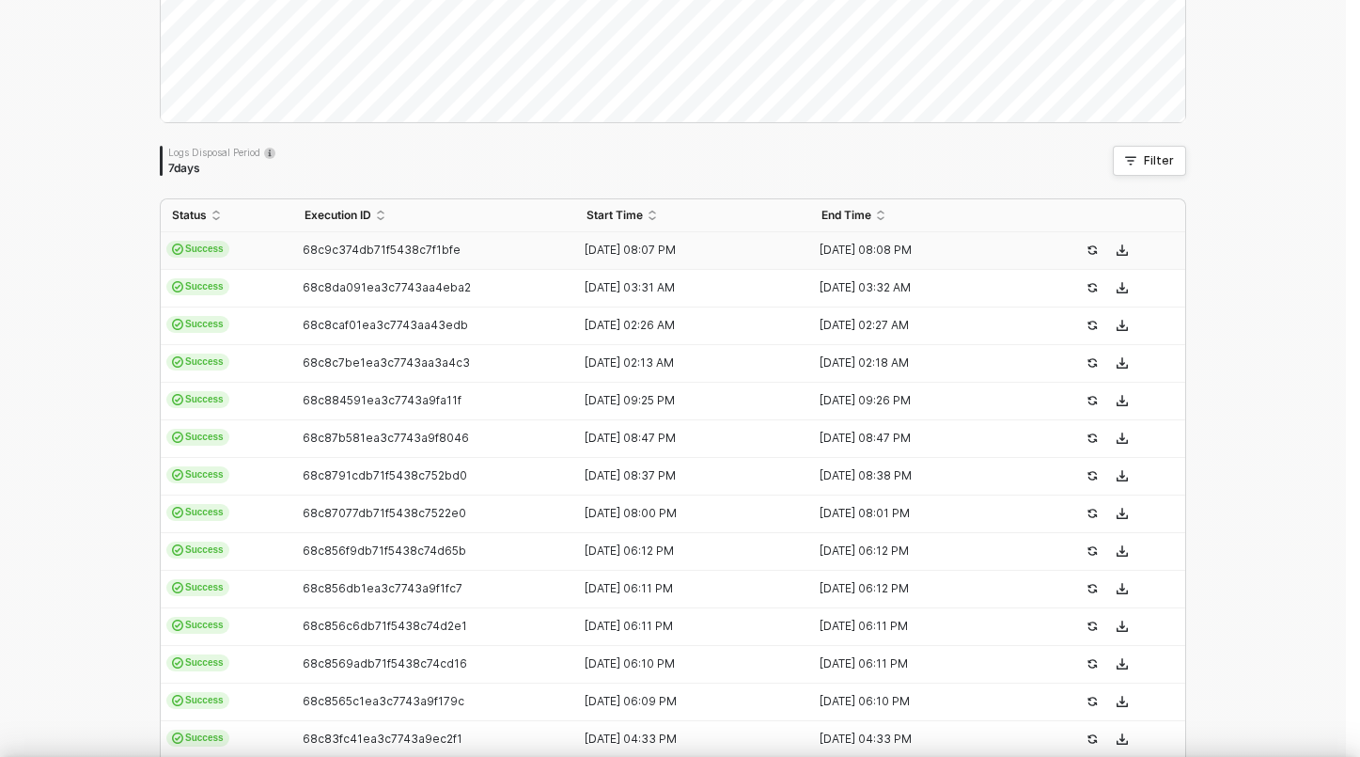
scroll to position [0, 0]
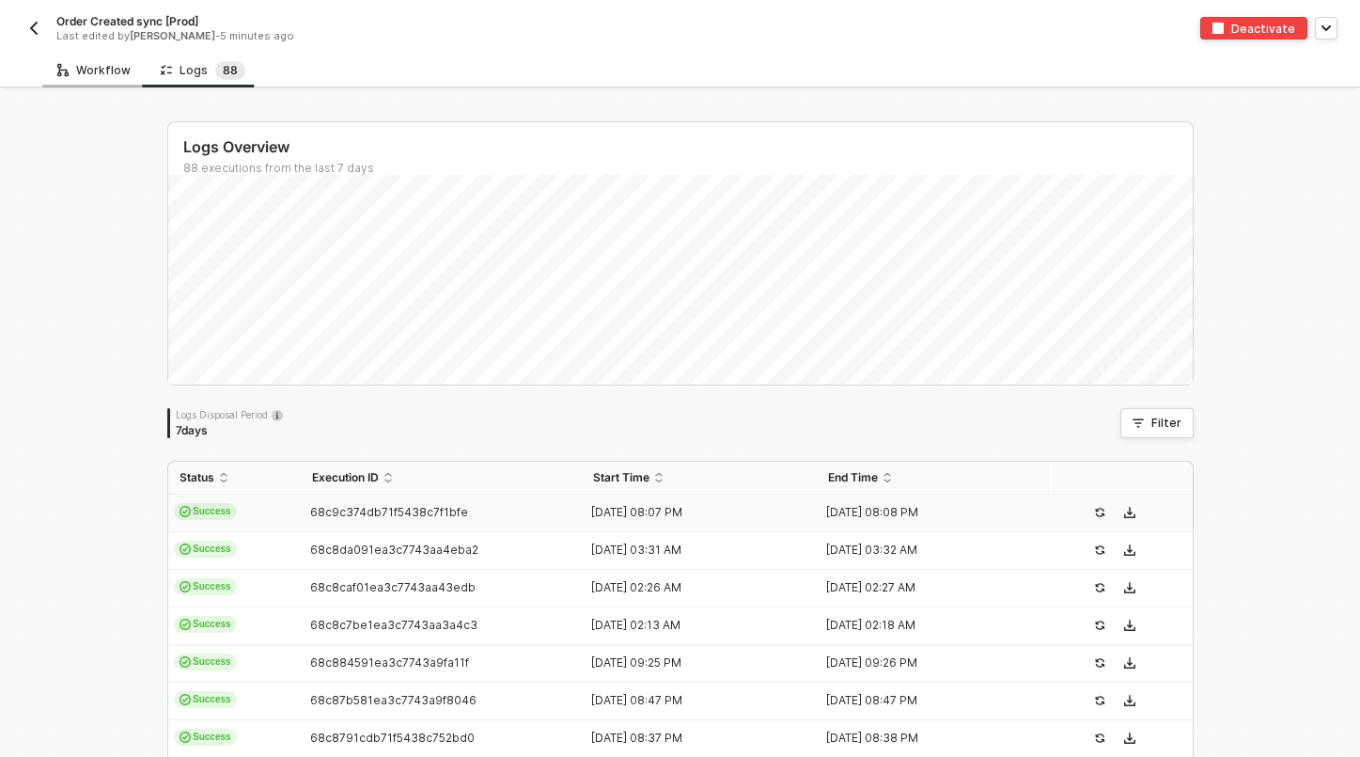
click at [86, 76] on div "Workflow" at bounding box center [93, 70] width 73 height 15
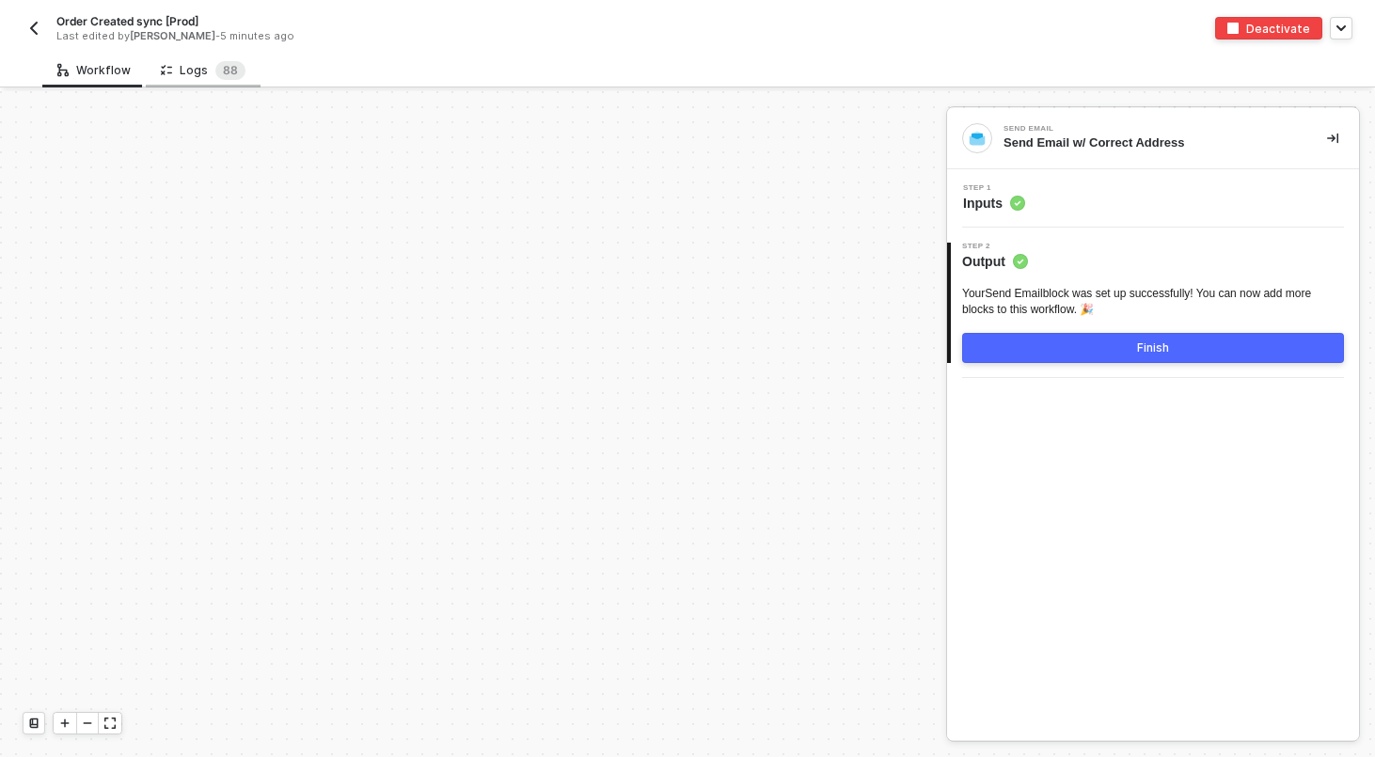
click at [186, 77] on div "Logs 8 8" at bounding box center [203, 70] width 85 height 19
click at [201, 78] on div "Logs 8 8" at bounding box center [203, 70] width 85 height 19
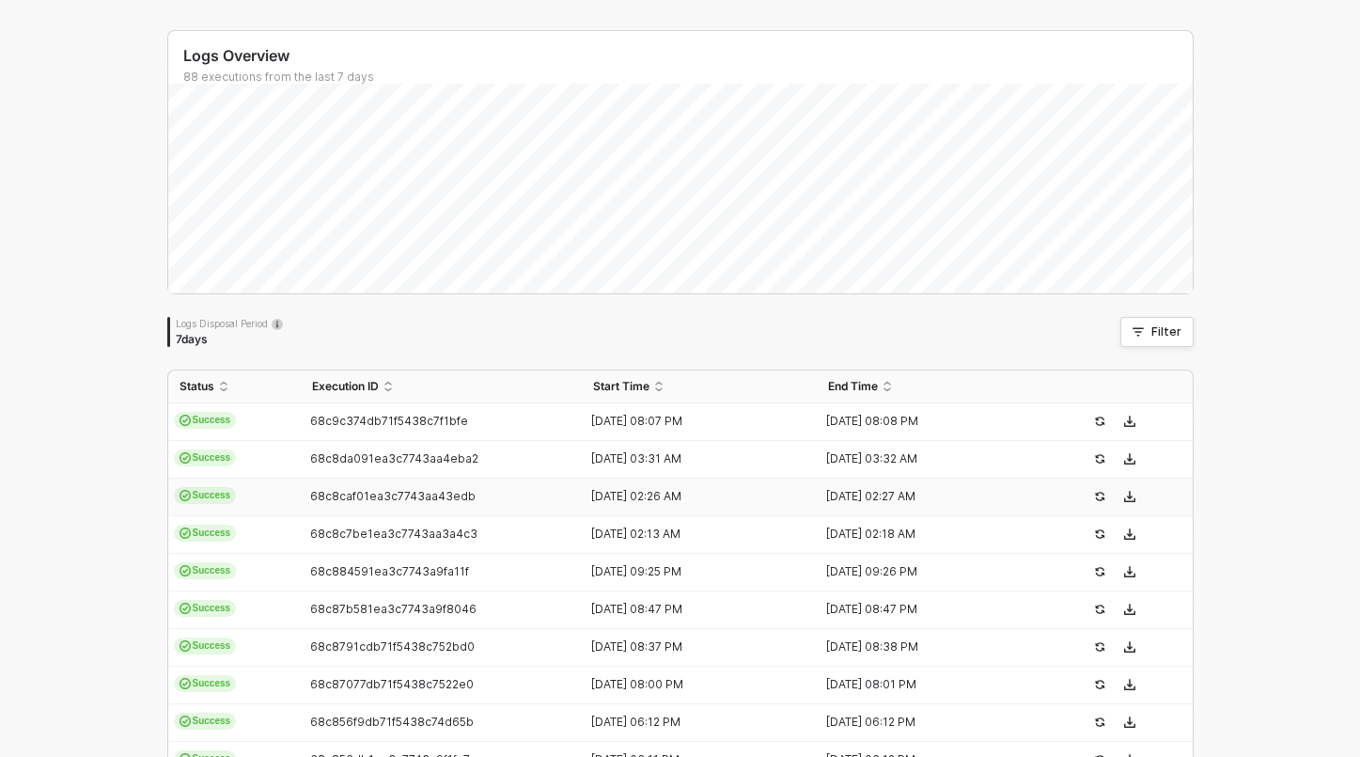
scroll to position [112, 0]
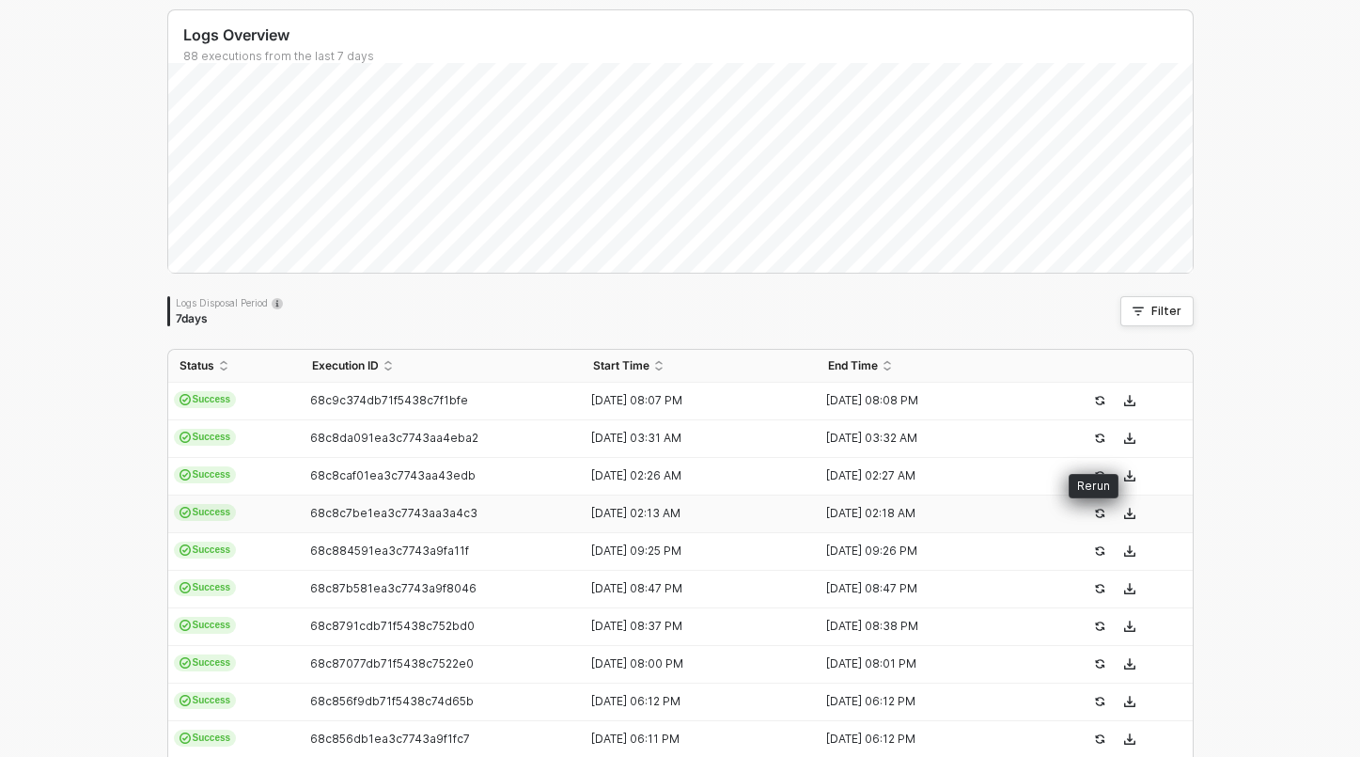
click at [1097, 514] on icon "icon-success-page" at bounding box center [1099, 513] width 11 height 11
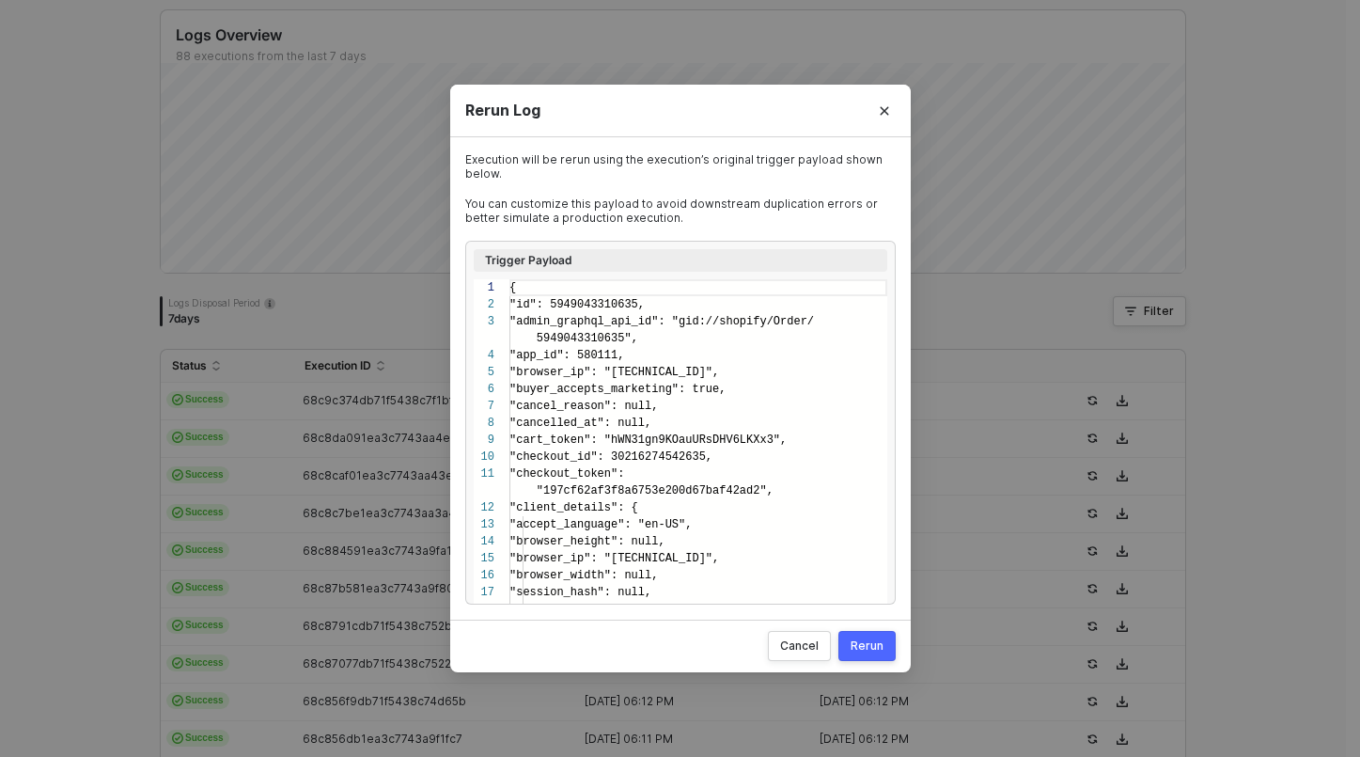
scroll to position [152, 0]
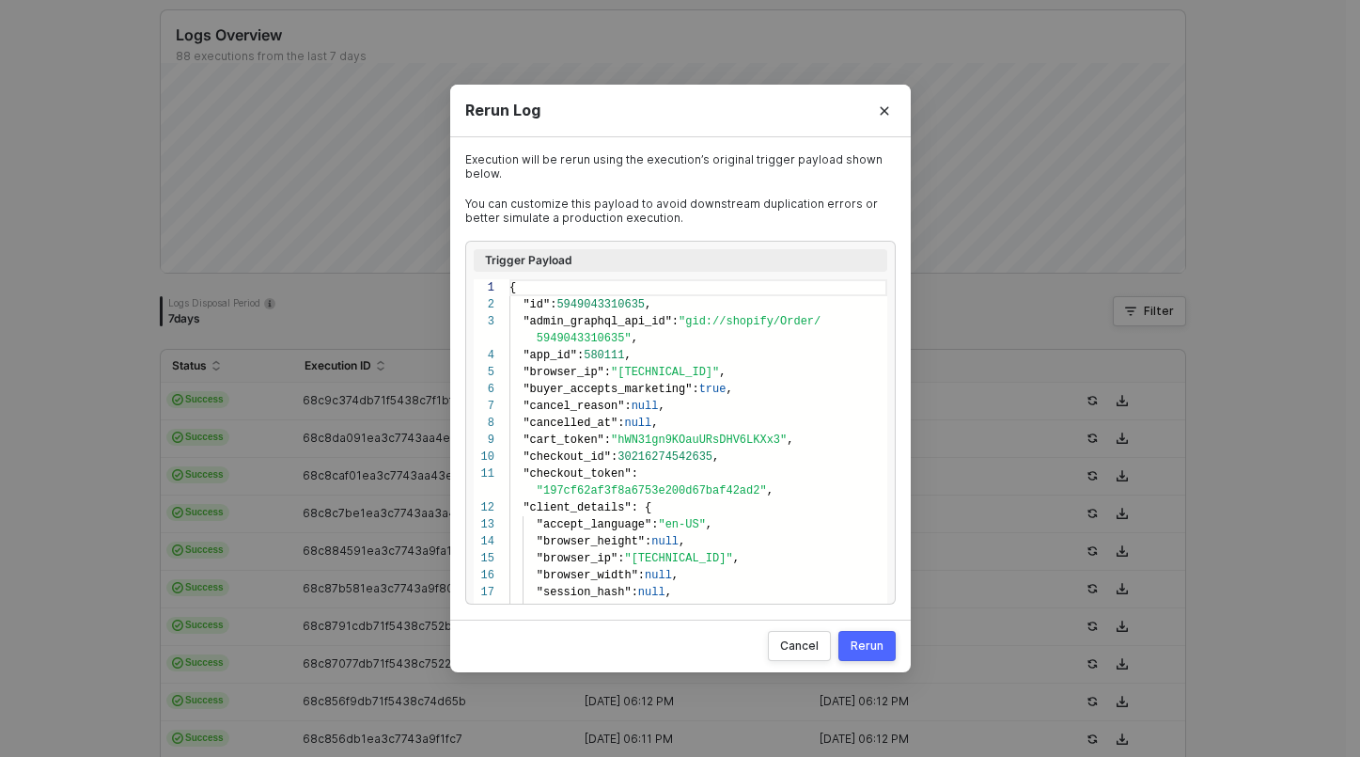
click at [863, 642] on div "Rerun" at bounding box center [867, 645] width 33 height 15
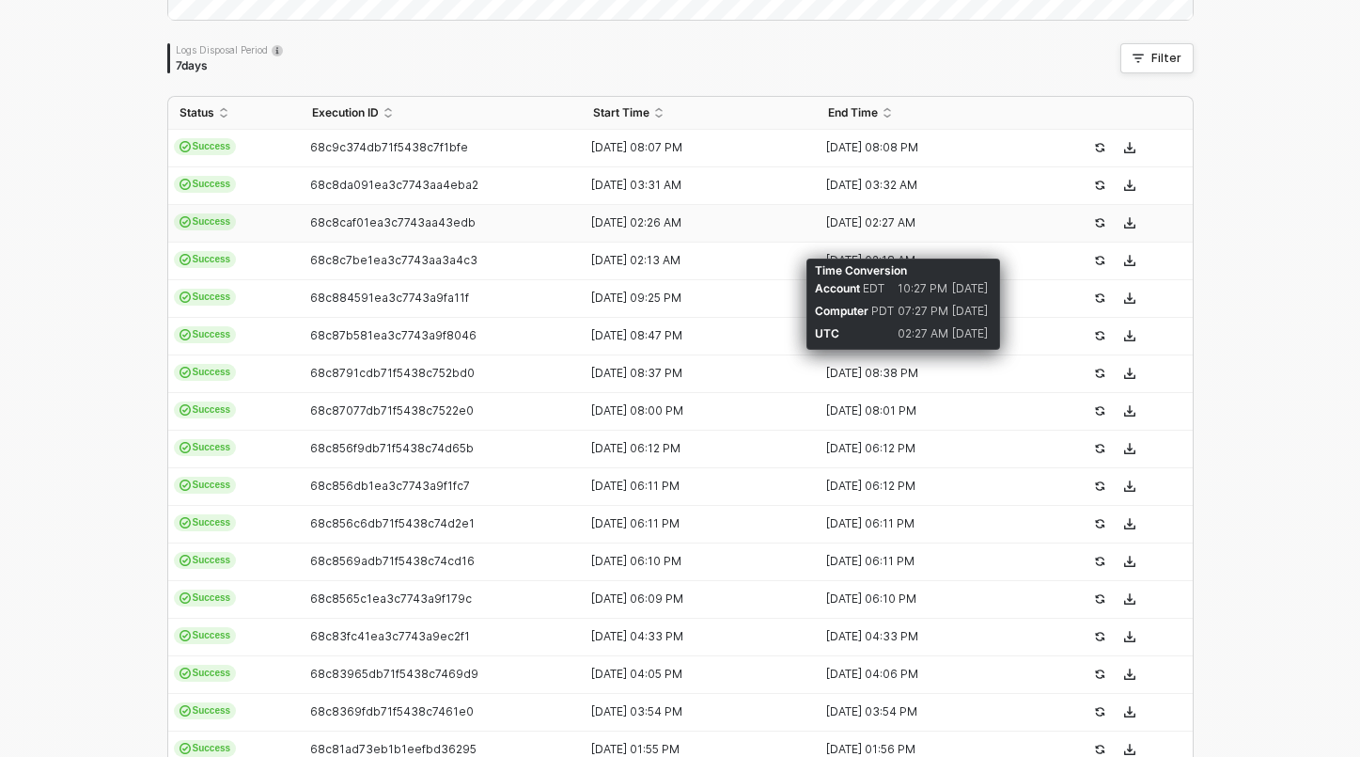
scroll to position [0, 0]
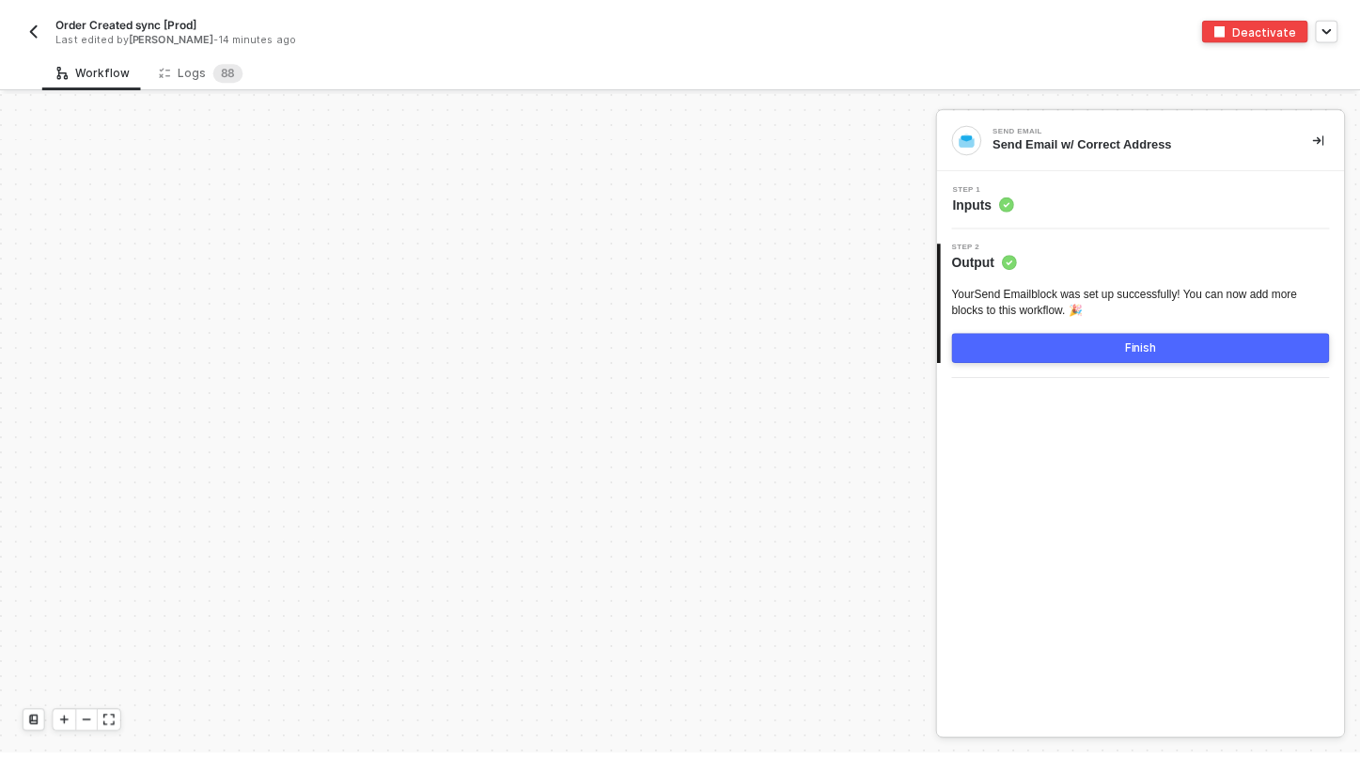
scroll to position [6320, 0]
click at [223, 75] on span "8" at bounding box center [227, 70] width 8 height 14
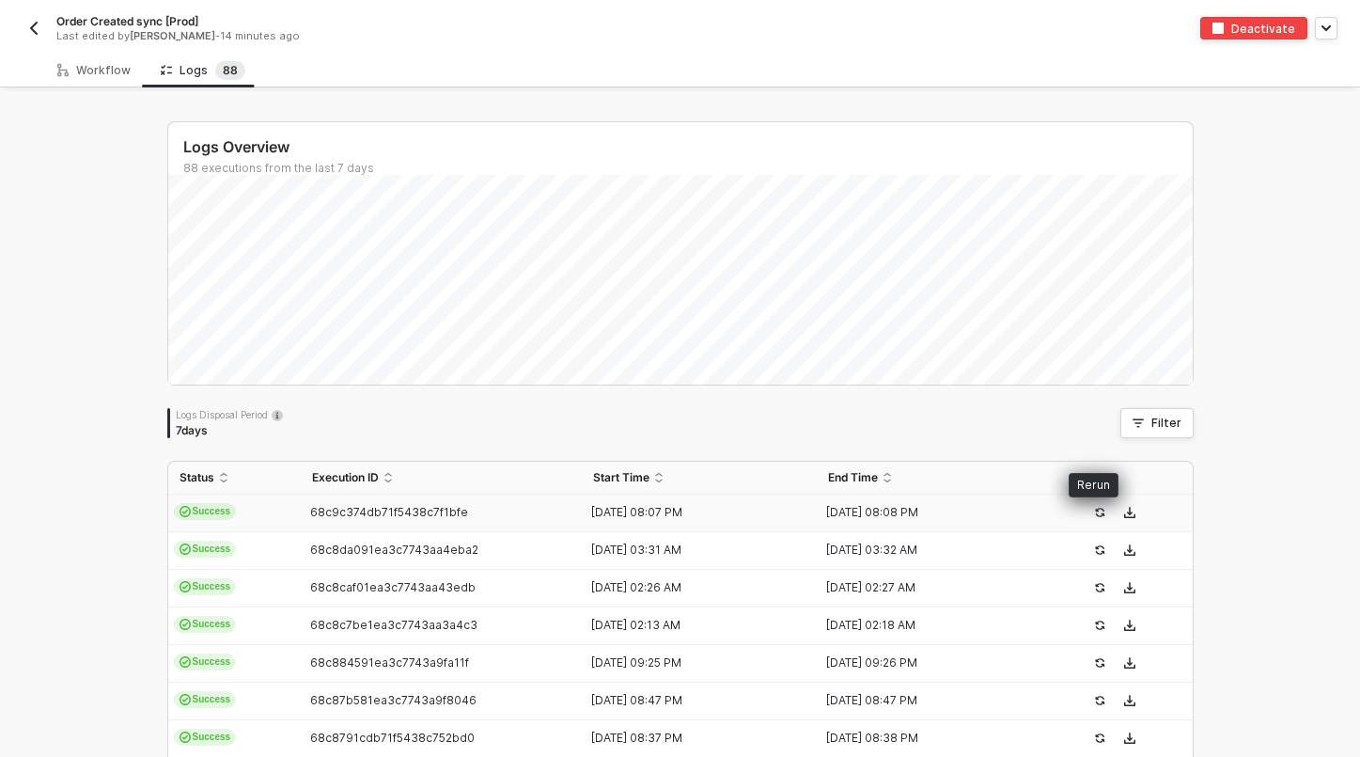
click at [1095, 509] on icon "icon-success-page" at bounding box center [1099, 512] width 9 height 9
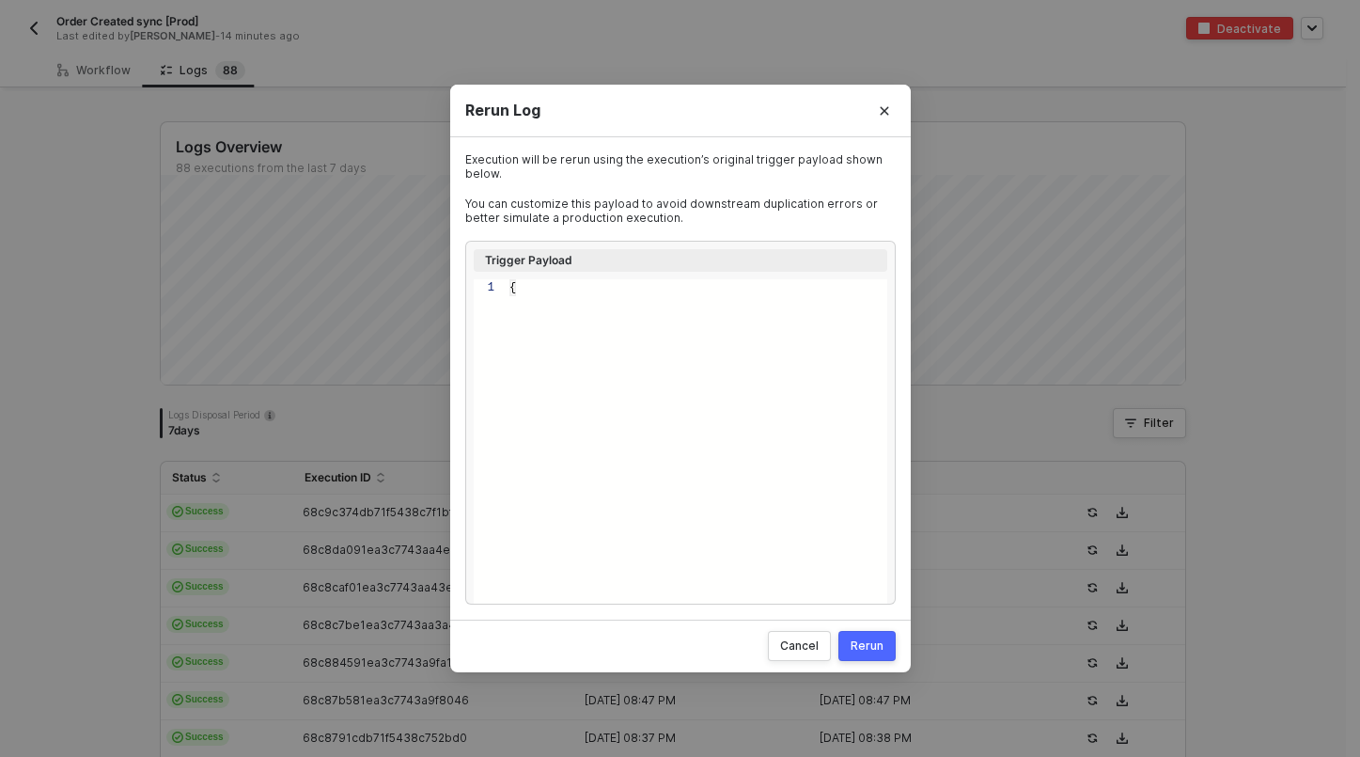
type textarea "{ "id": 5950311858219, "admin_graphql_api_id": "gid://shopify/Order/59503118582…"
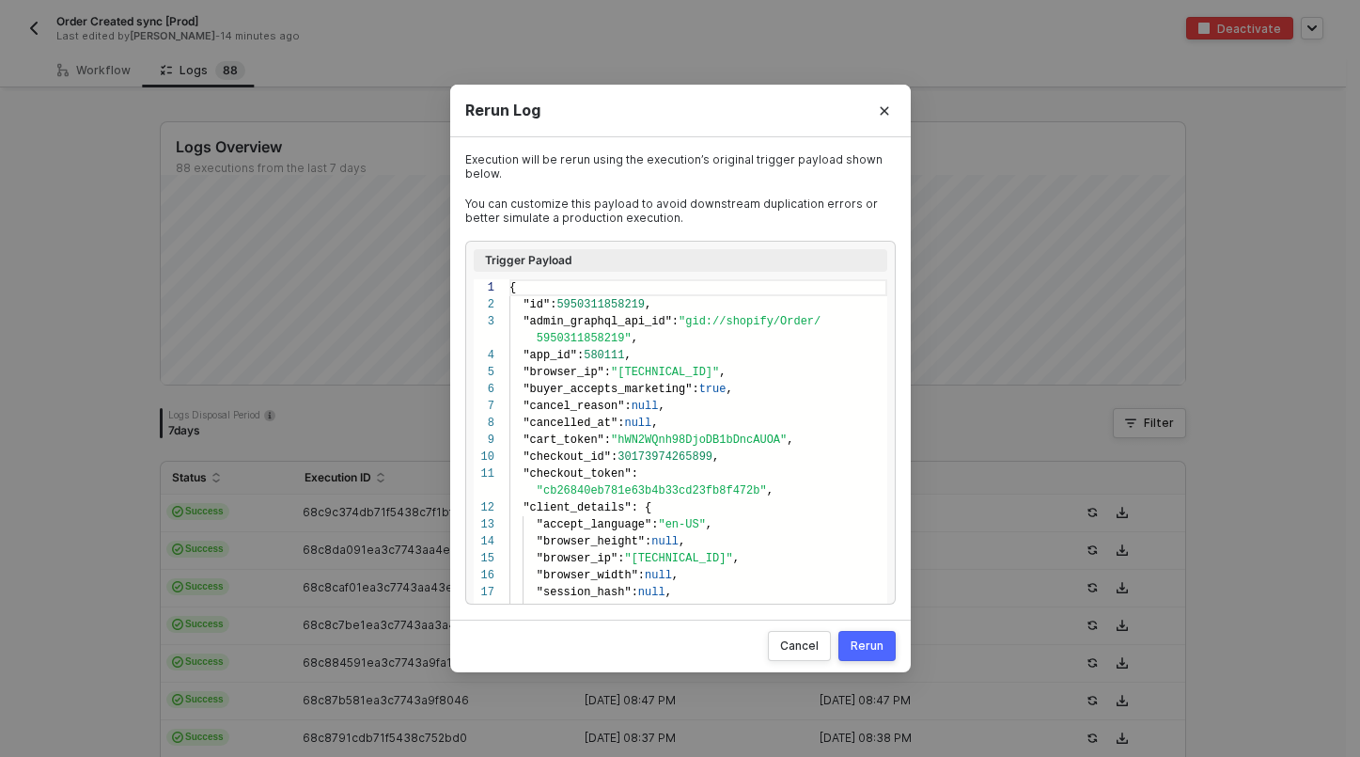
click at [873, 644] on div "Rerun" at bounding box center [867, 645] width 33 height 15
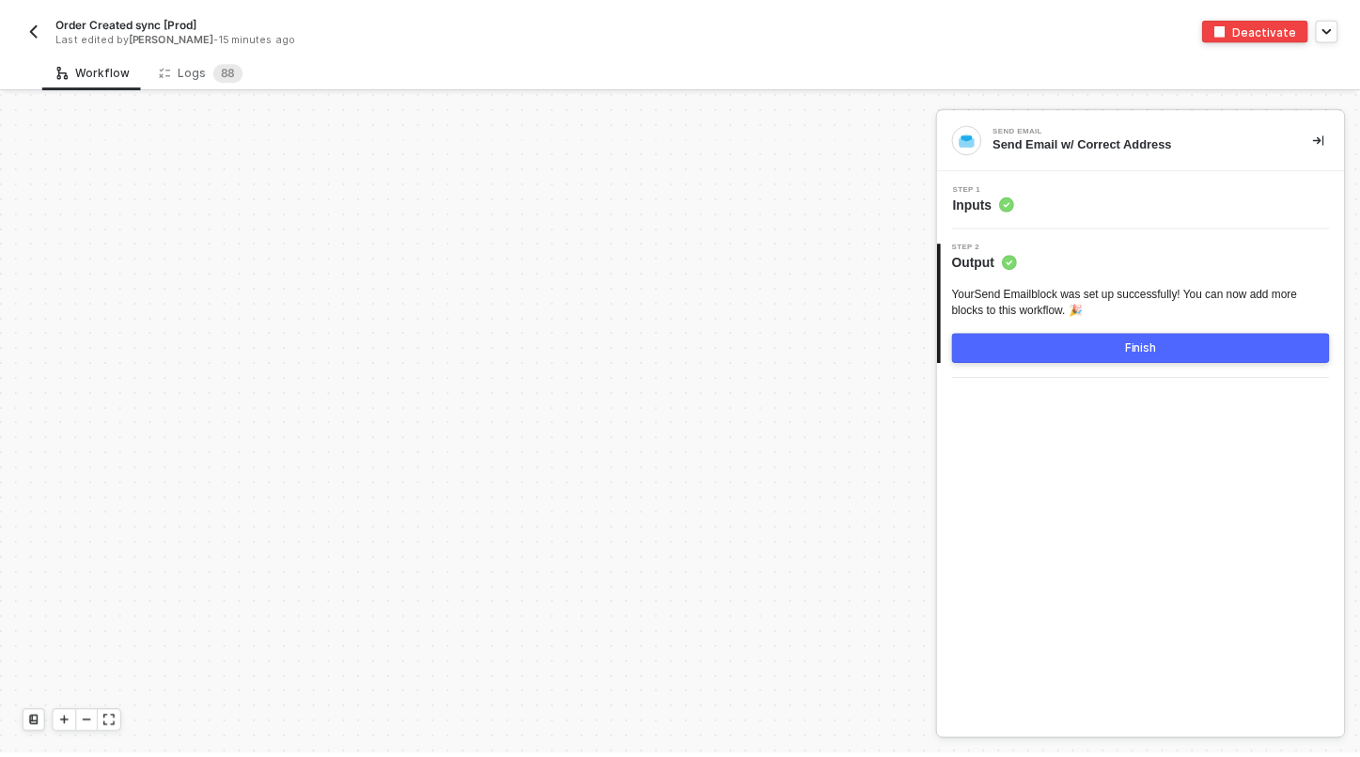
scroll to position [6320, 0]
click at [223, 74] on span "8" at bounding box center [227, 70] width 8 height 14
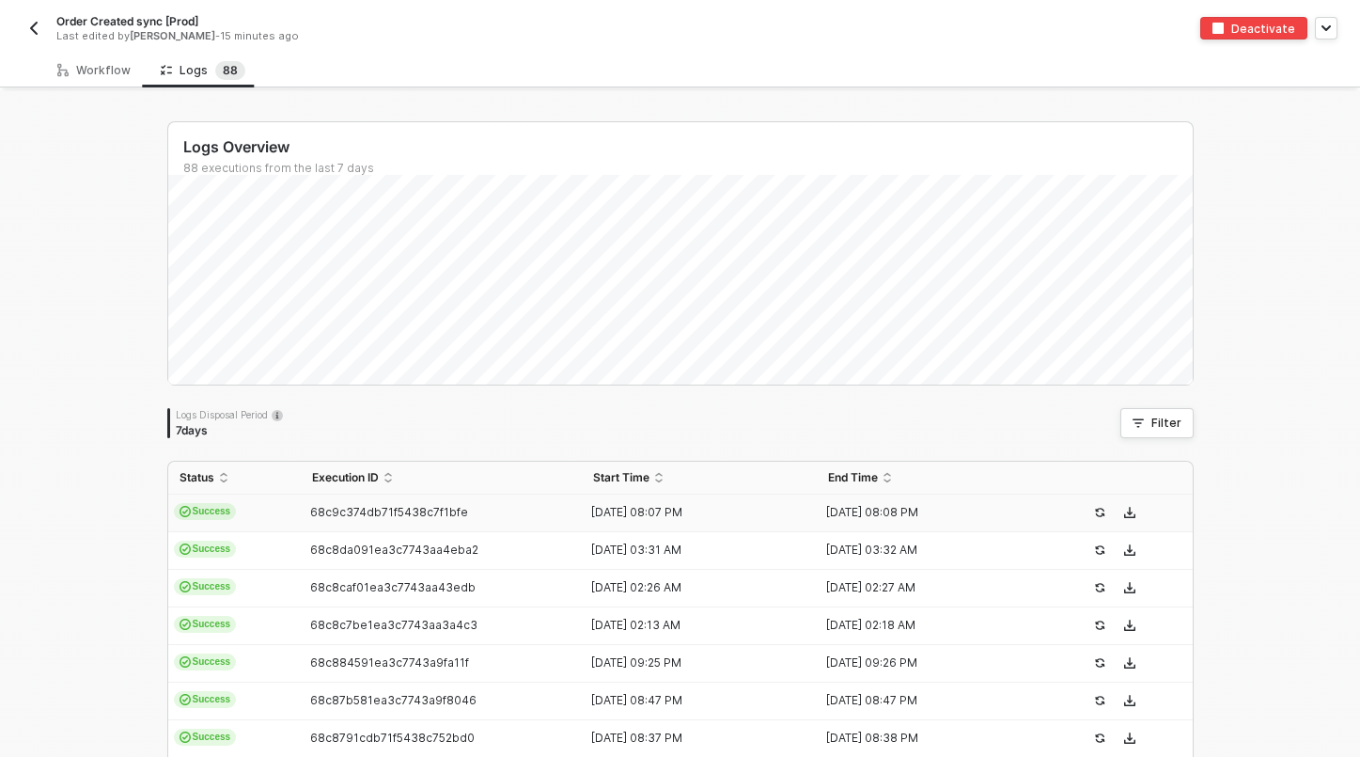
click at [511, 517] on div "68c9c374db71f5438c7f1bfe" at bounding box center [434, 512] width 267 height 15
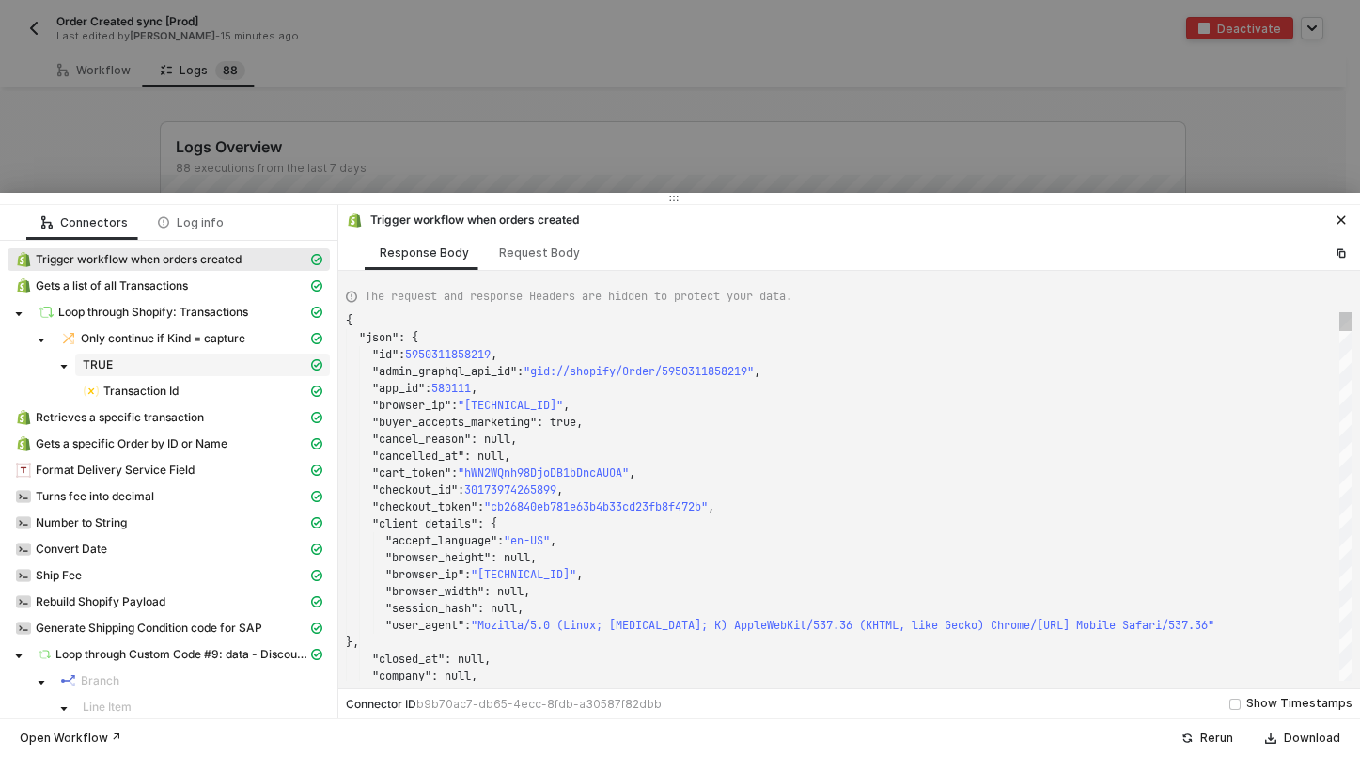
scroll to position [169, 0]
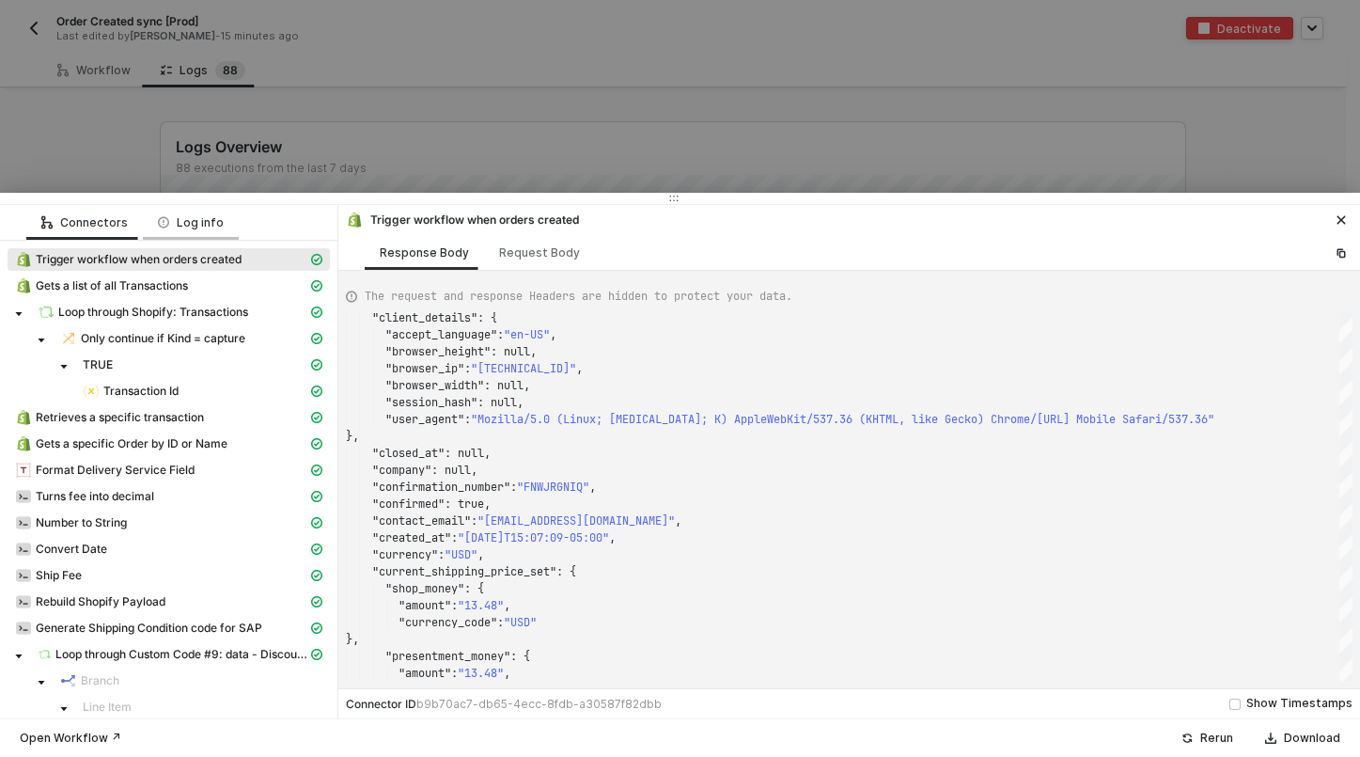
click at [216, 230] on div "Log info" at bounding box center [191, 222] width 96 height 35
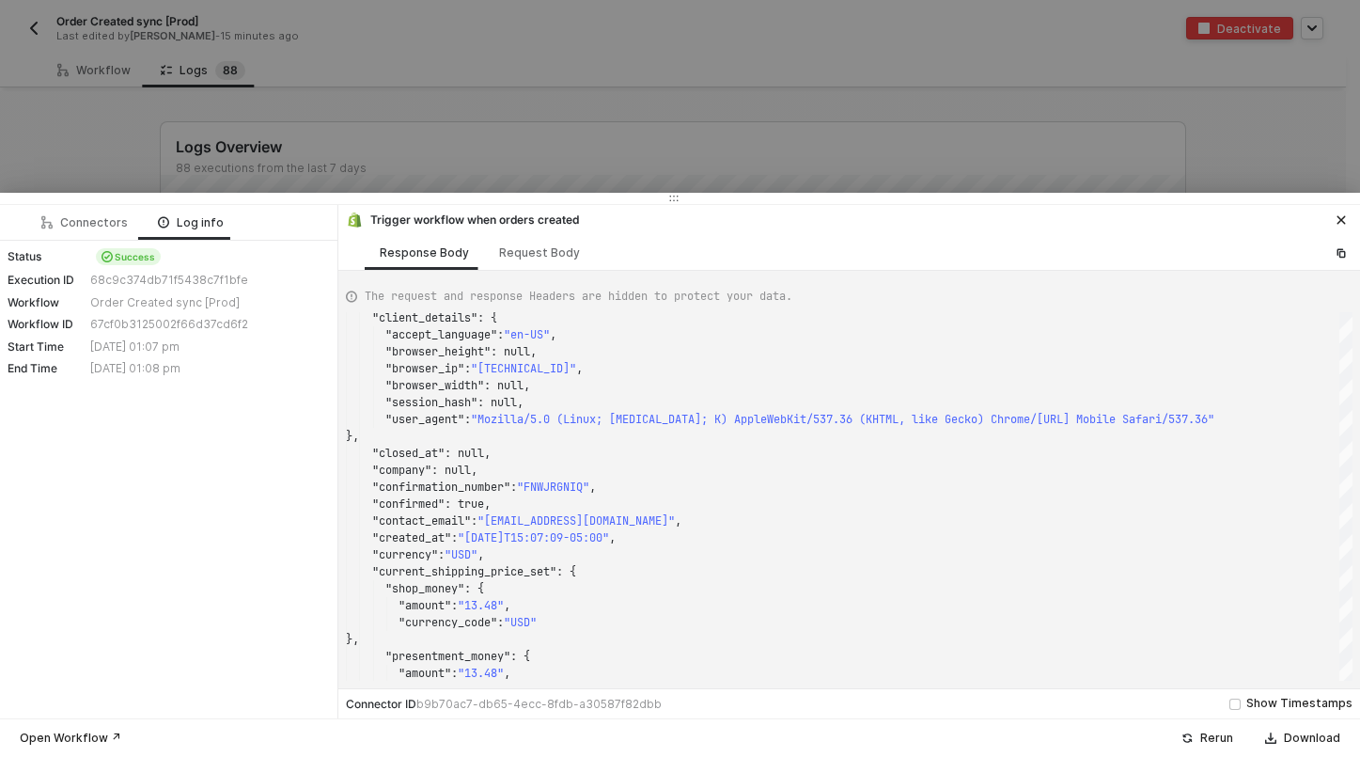
drag, startPoint x: 212, startPoint y: 350, endPoint x: 83, endPoint y: 353, distance: 129.8
click at [83, 347] on div "Start Time [DATE] 01:07 pm" at bounding box center [169, 346] width 322 height 15
click at [420, 133] on div at bounding box center [680, 378] width 1360 height 757
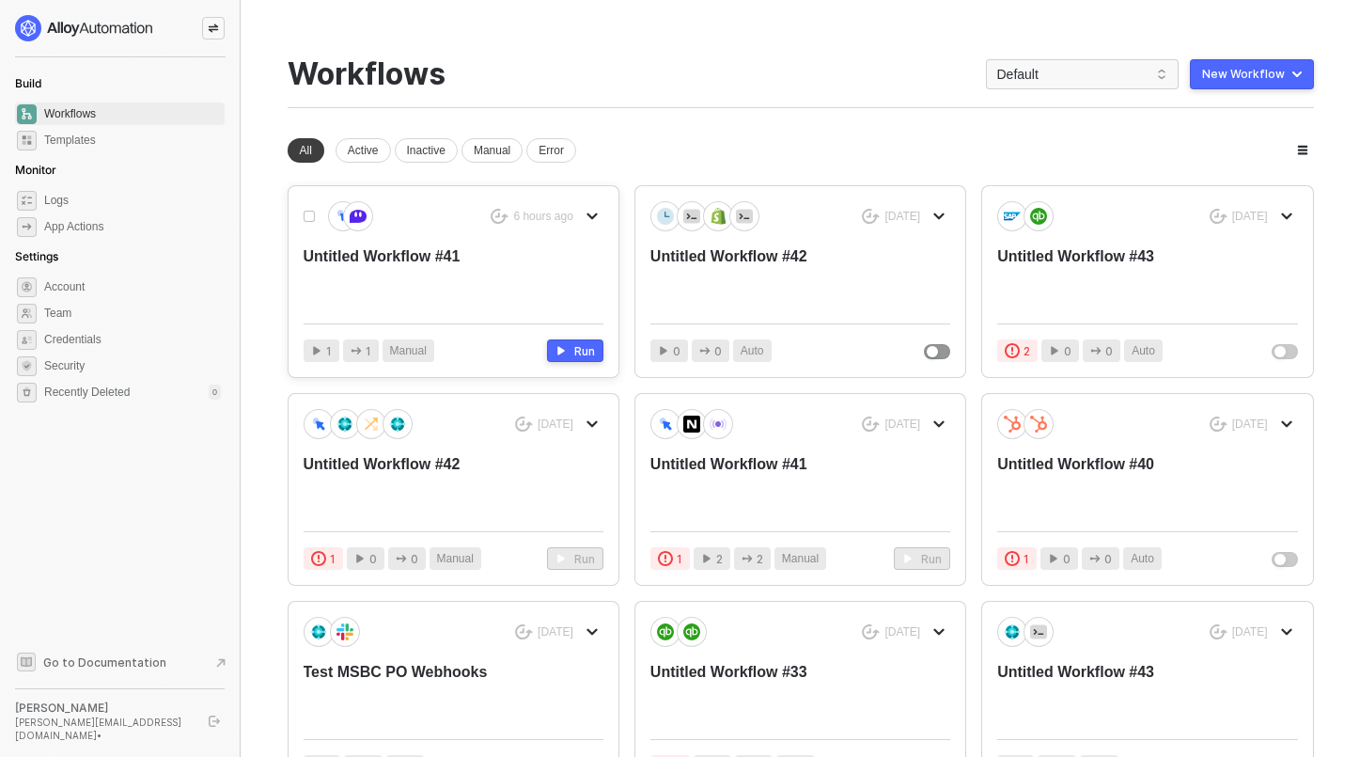
click at [488, 254] on div "Untitled Workflow #41" at bounding box center [424, 277] width 240 height 62
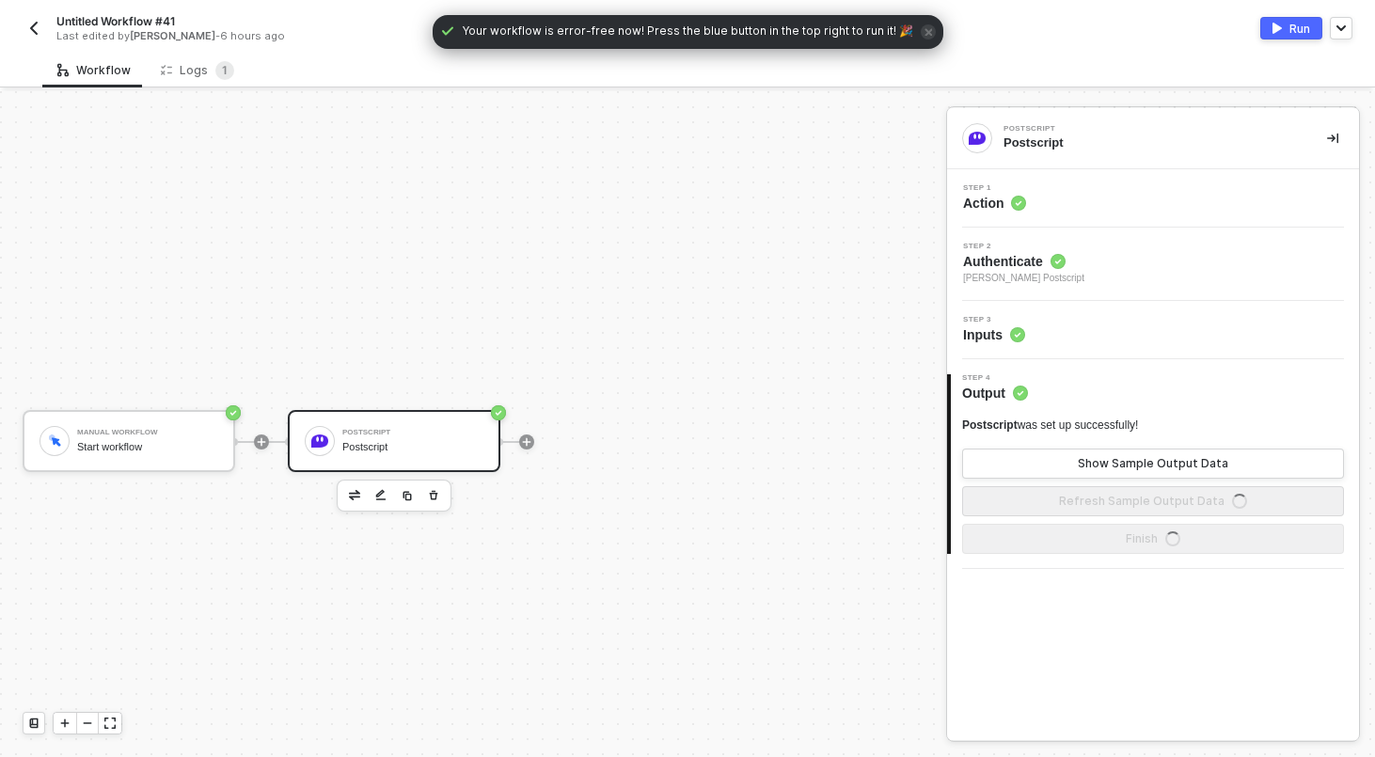
scroll to position [35, 0]
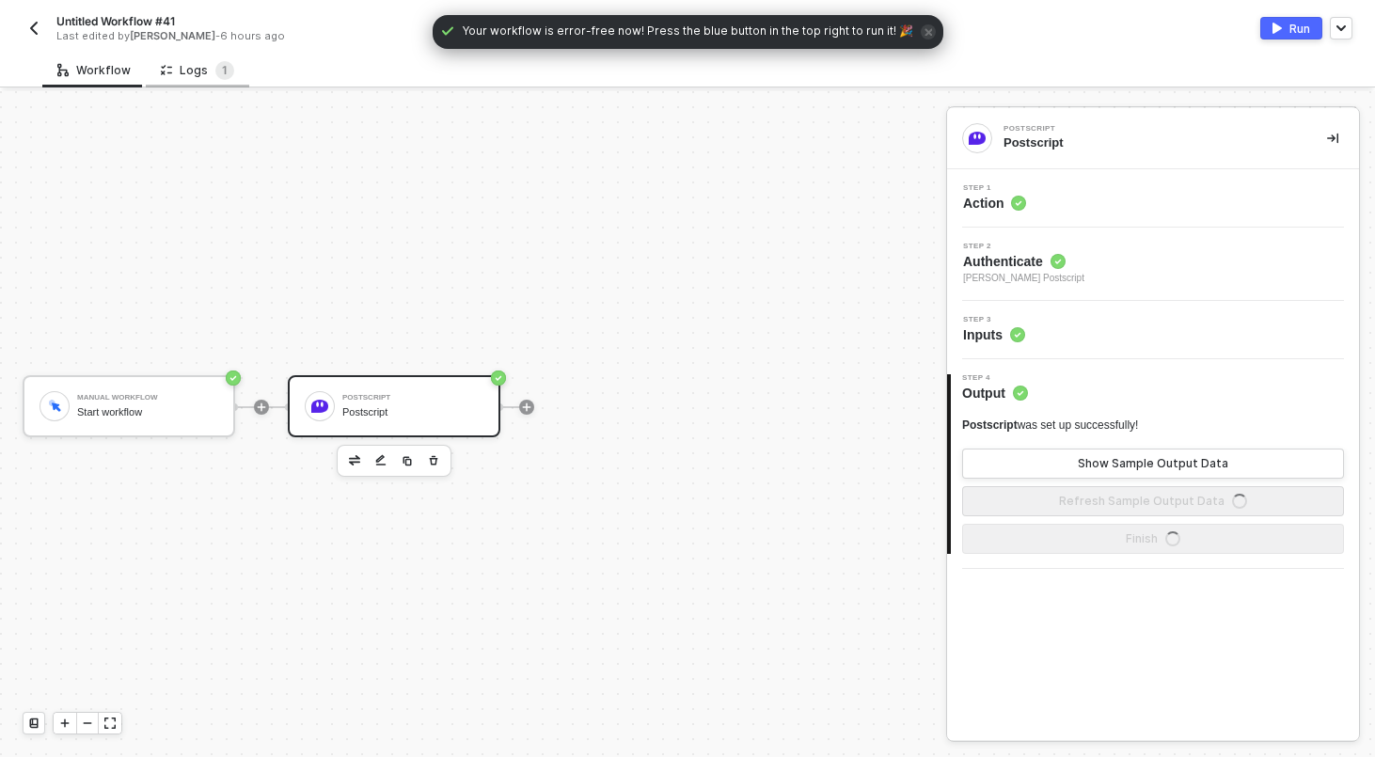
click at [193, 69] on div "Logs 1" at bounding box center [197, 70] width 73 height 19
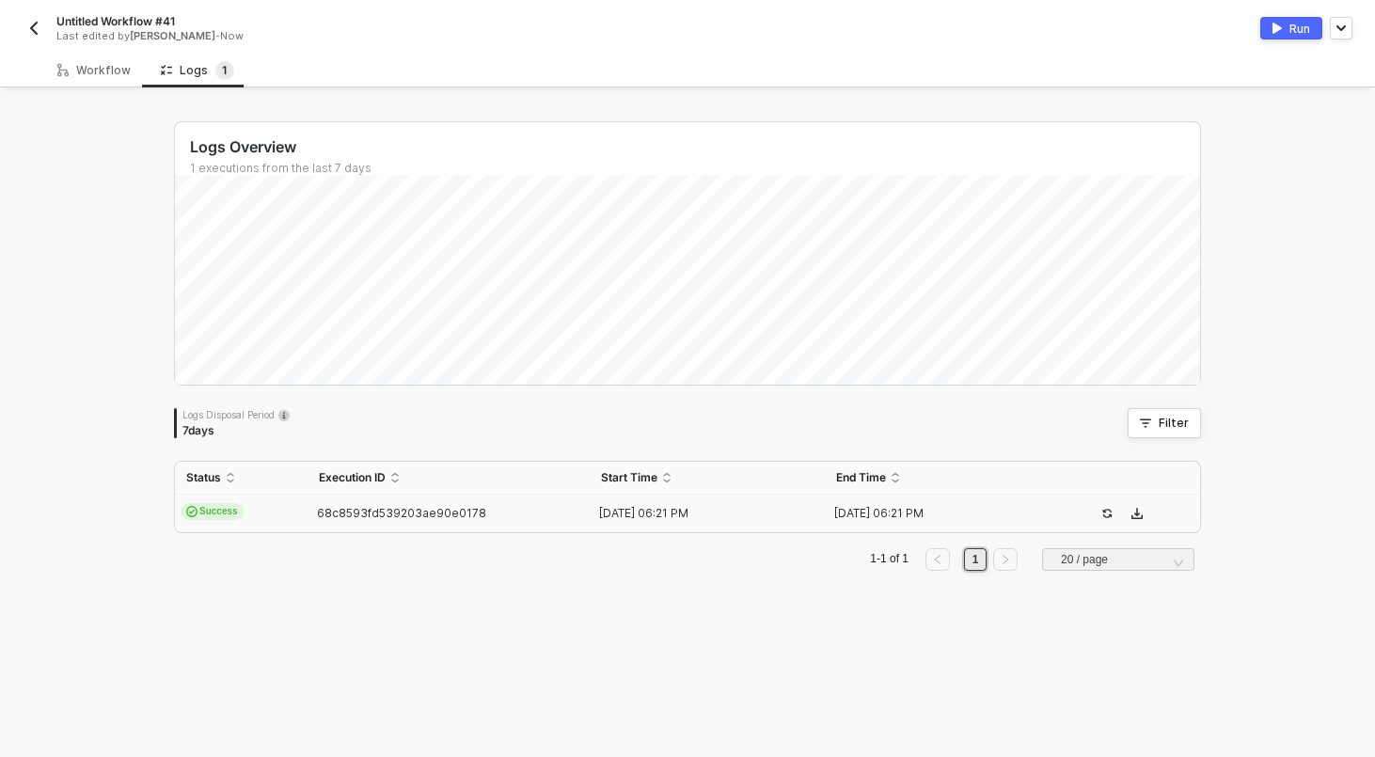
click at [1101, 519] on button "button" at bounding box center [1106, 513] width 23 height 23
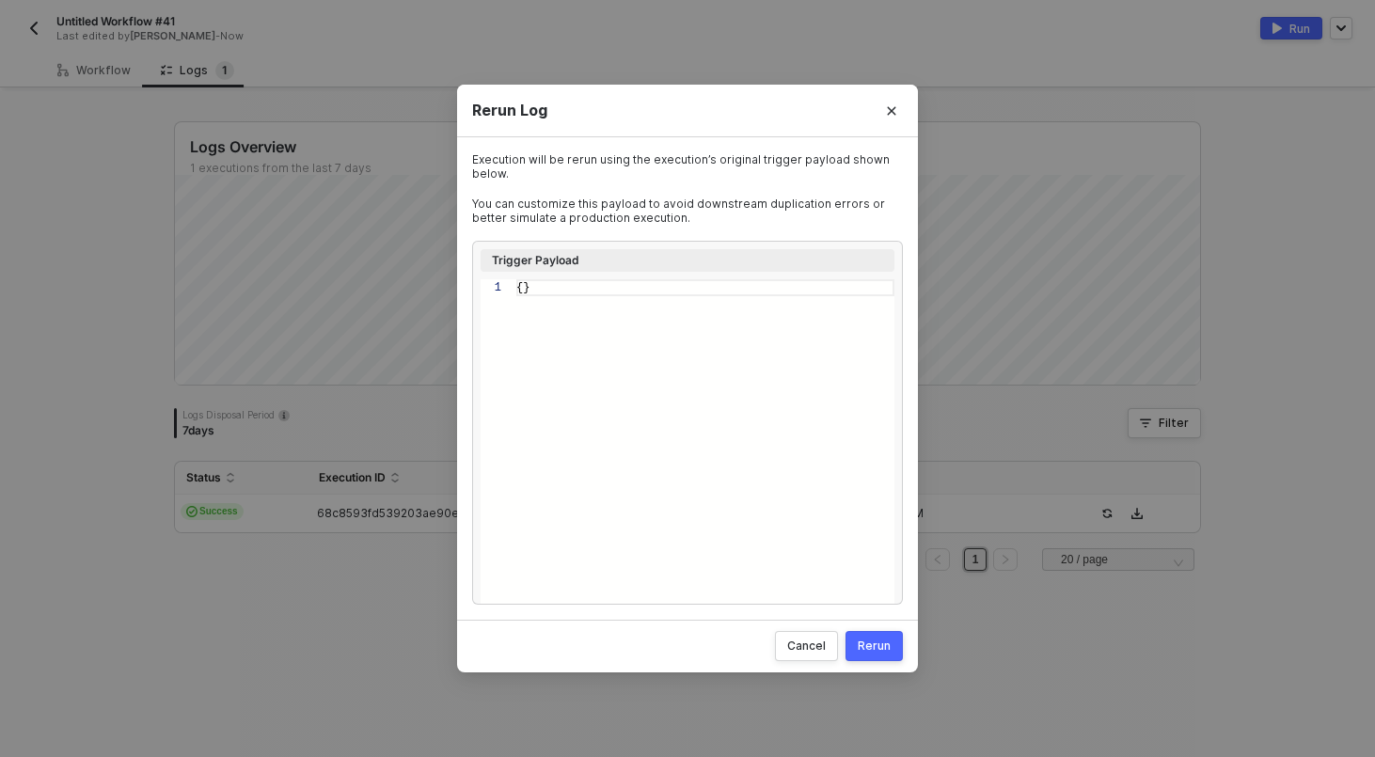
click at [867, 650] on div "Rerun" at bounding box center [873, 645] width 33 height 15
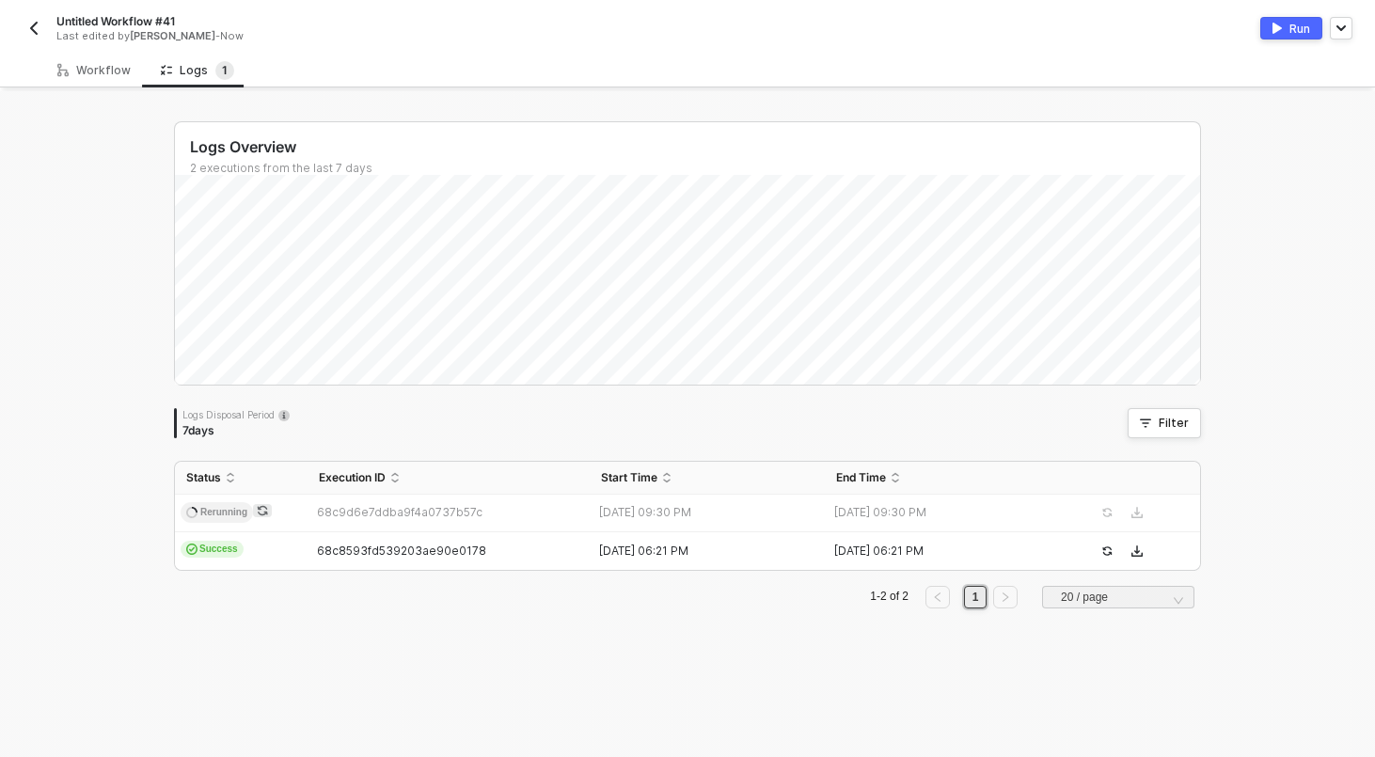
click at [105, 553] on div "Logs Overview 2 executions from the last 7 days Logs Disposal Period 7 days Fil…" at bounding box center [687, 424] width 1375 height 666
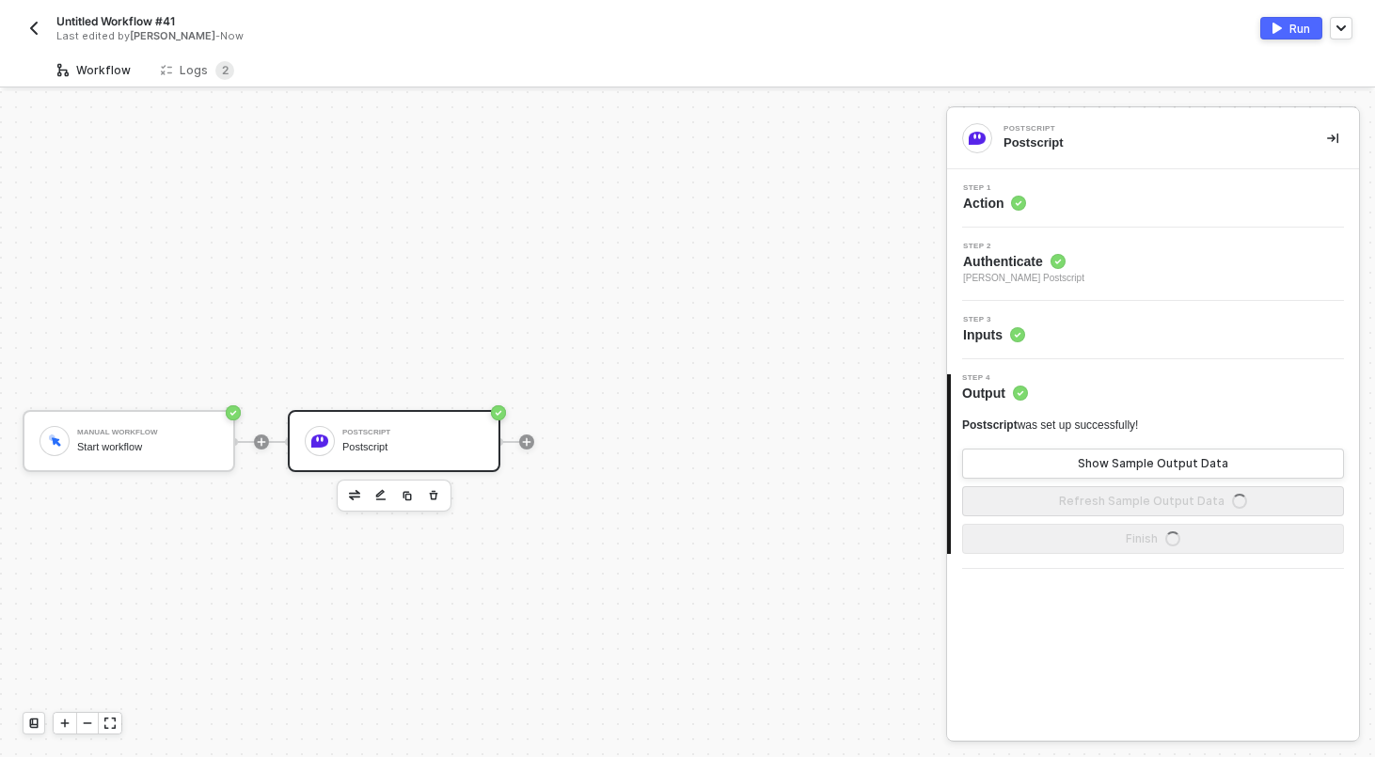
scroll to position [35, 0]
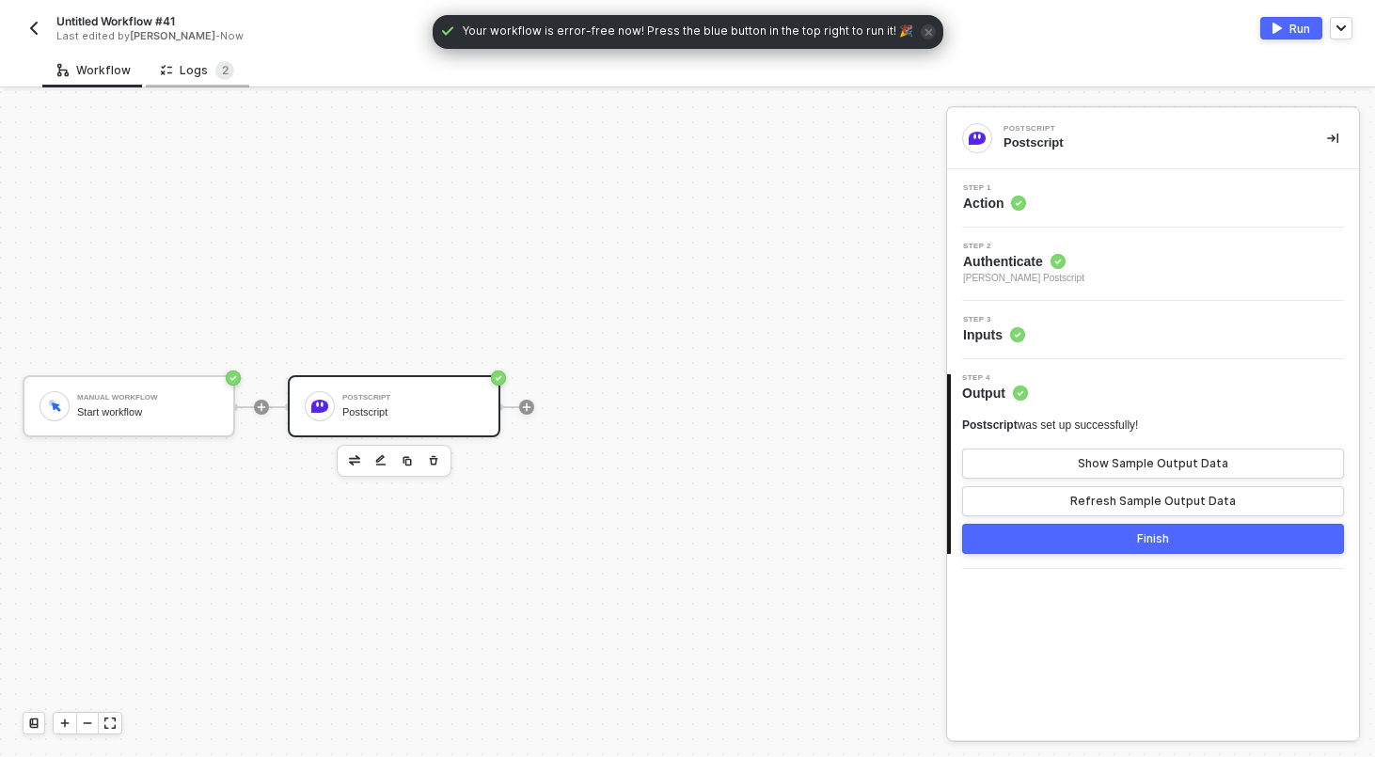
click at [213, 82] on div "Logs 2" at bounding box center [197, 70] width 103 height 35
